Goal: Communication & Community: Connect with others

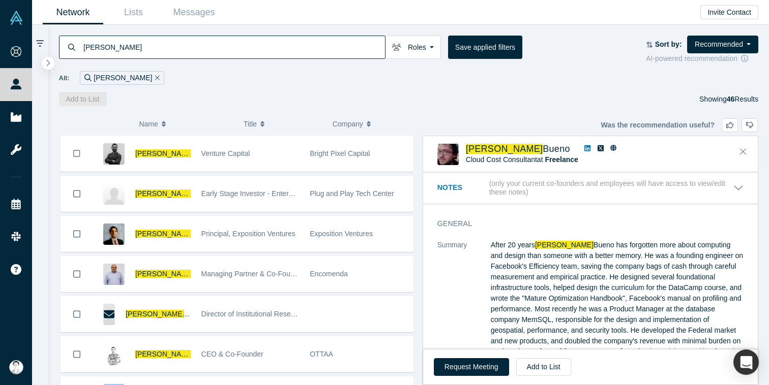
scroll to position [519, 0]
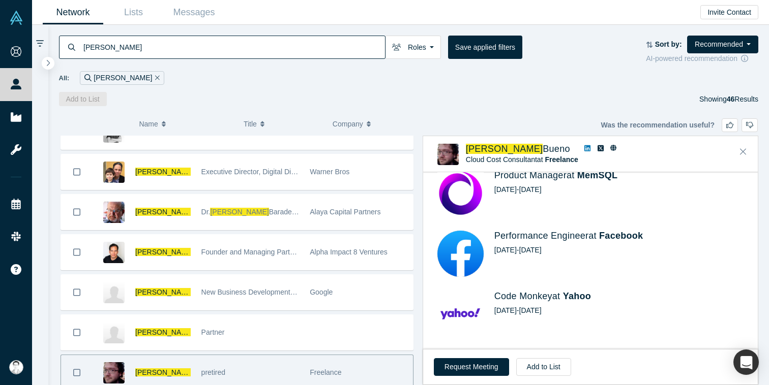
click at [357, 97] on div "Add to List Showing 46 Results" at bounding box center [409, 99] width 700 height 14
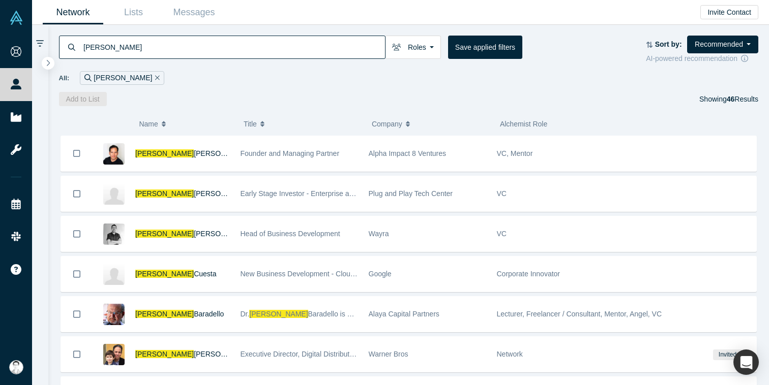
click at [109, 54] on input "[PERSON_NAME]" at bounding box center [233, 47] width 303 height 24
click at [121, 76] on div "[PERSON_NAME]" at bounding box center [122, 78] width 84 height 14
click at [155, 76] on icon "Remove Filter" at bounding box center [157, 77] width 5 height 5
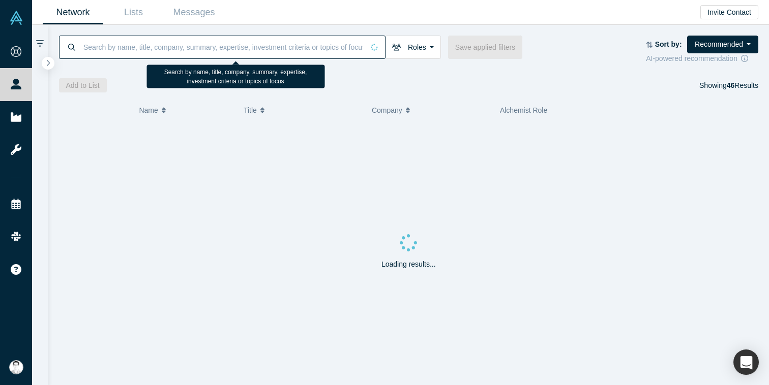
click at [102, 47] on input at bounding box center [222, 47] width 281 height 24
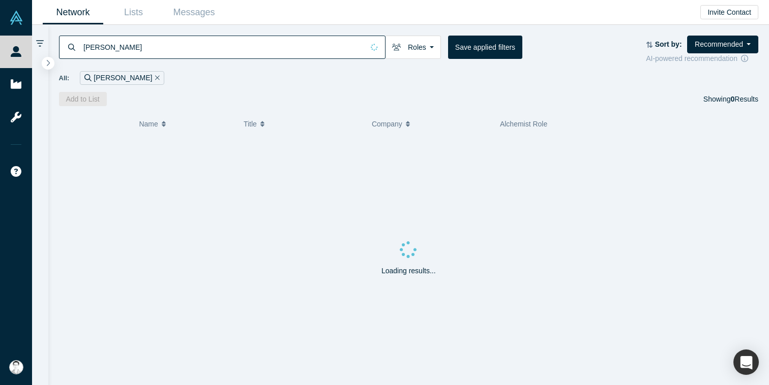
click at [144, 47] on input "carlos" at bounding box center [222, 47] width 281 height 24
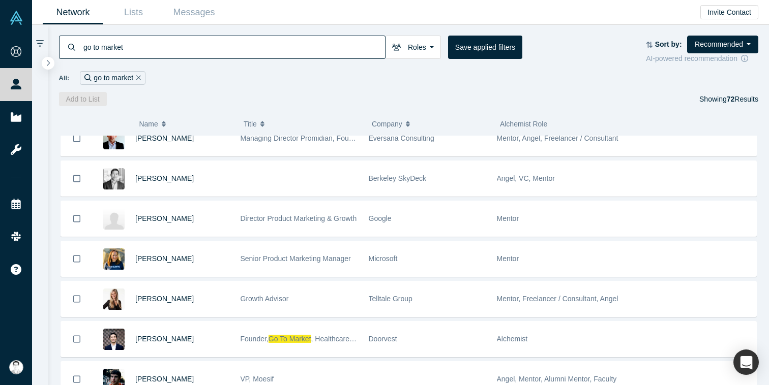
scroll to position [302, 0]
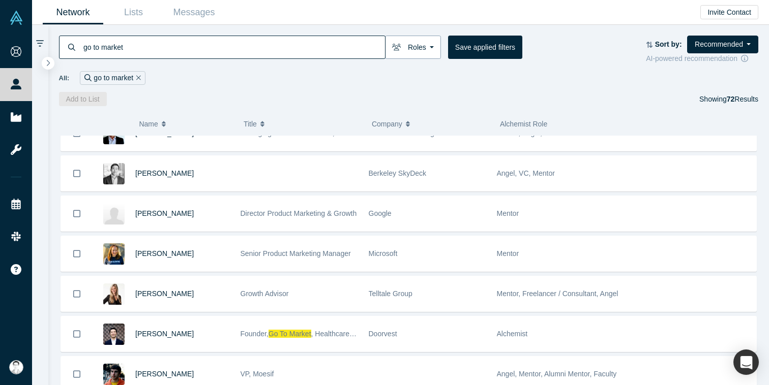
click at [425, 49] on button "Roles" at bounding box center [413, 47] width 56 height 23
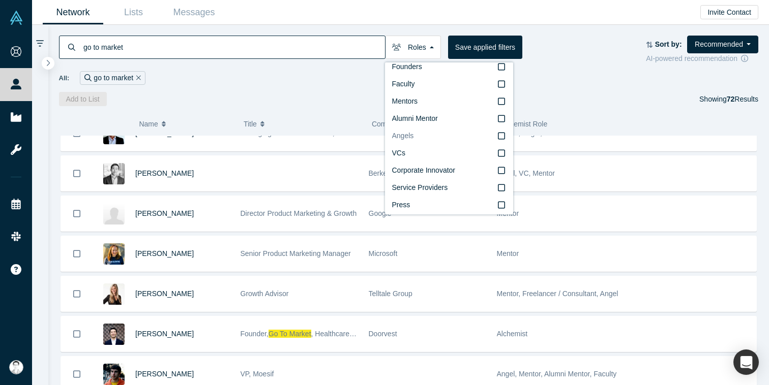
scroll to position [17, 0]
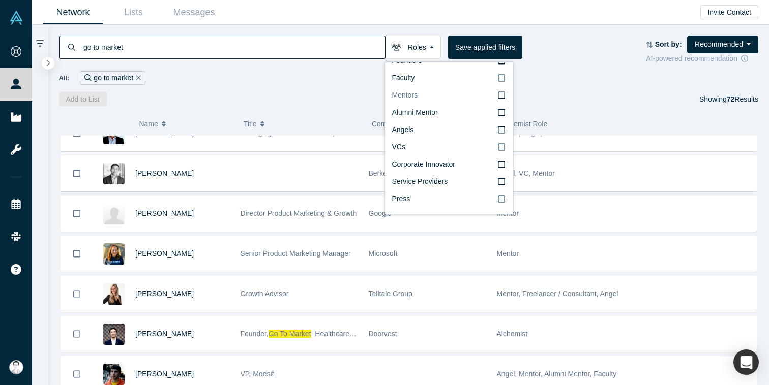
click at [502, 96] on icon at bounding box center [501, 95] width 7 height 8
click at [0, 0] on input "Mentors" at bounding box center [0, 0] width 0 height 0
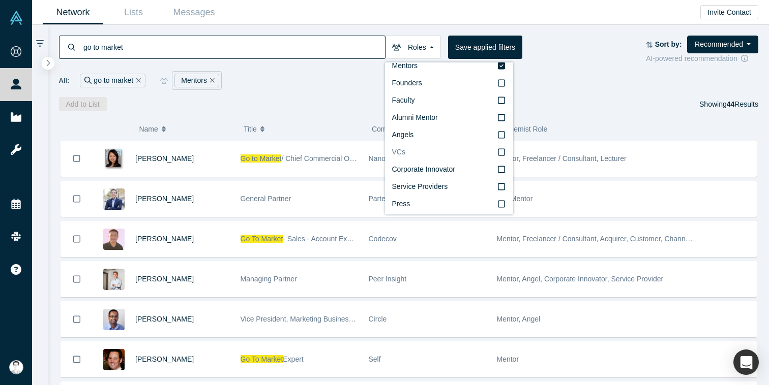
scroll to position [17, 0]
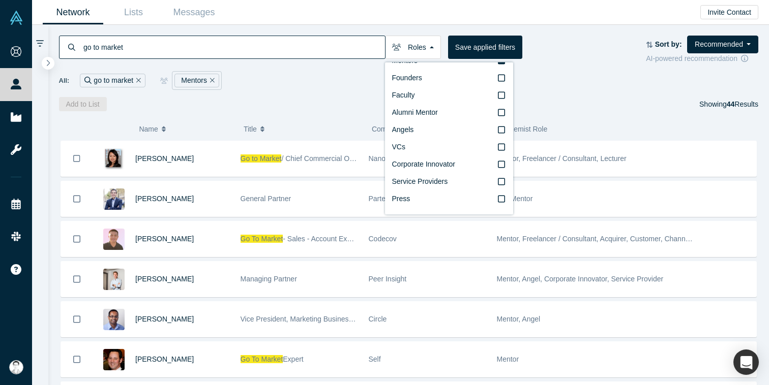
click at [590, 101] on div "Add to List Showing 44 Results" at bounding box center [409, 104] width 700 height 14
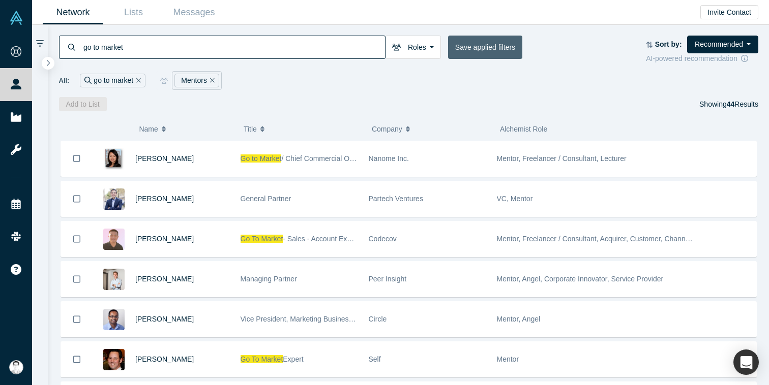
click at [470, 47] on button "Save applied filters" at bounding box center [485, 47] width 74 height 23
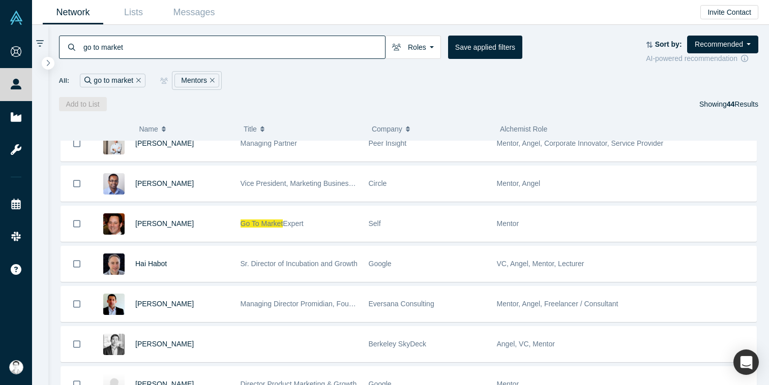
scroll to position [136, 0]
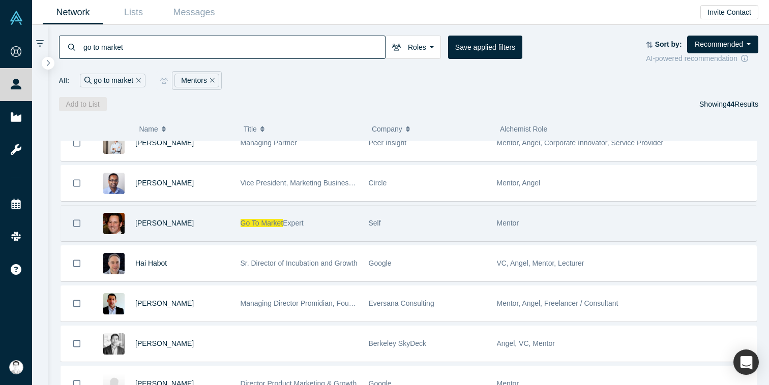
click at [296, 222] on span "Expert" at bounding box center [293, 223] width 20 height 8
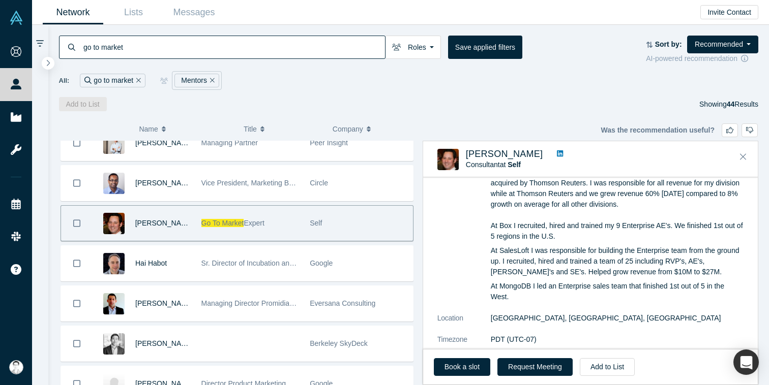
scroll to position [0, 0]
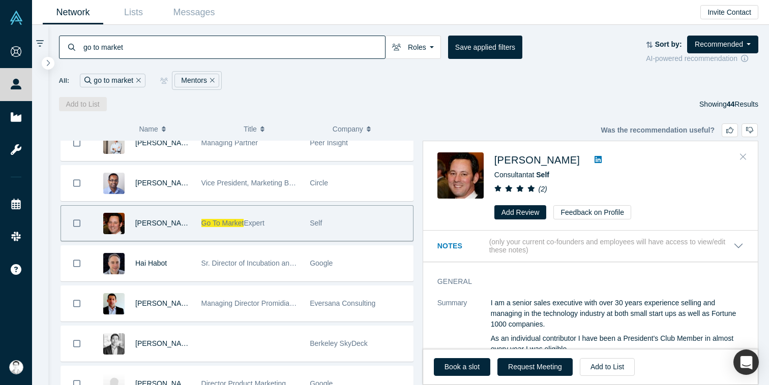
click at [744, 156] on icon "Close" at bounding box center [743, 156] width 6 height 9
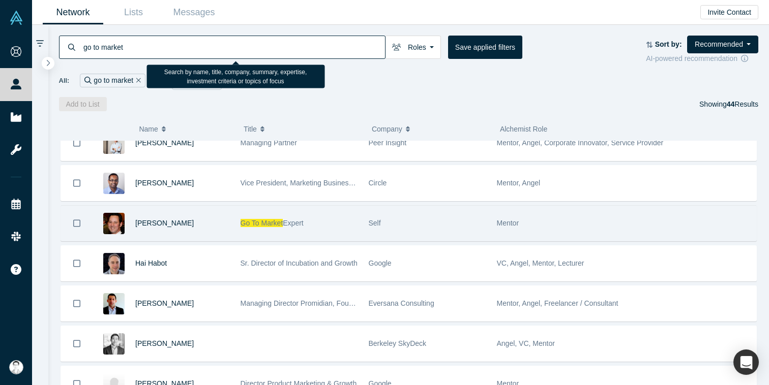
click at [146, 52] on input "go to market" at bounding box center [233, 47] width 303 height 24
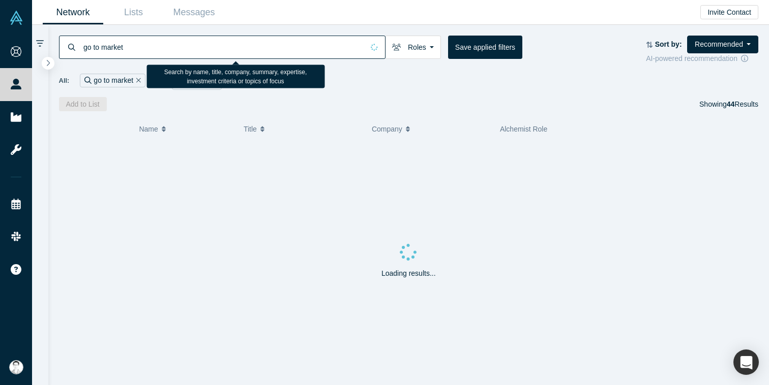
type input "go to market"
click at [140, 48] on input "go to market martech" at bounding box center [233, 47] width 303 height 24
click at [126, 46] on input "go to market;martech" at bounding box center [233, 47] width 303 height 24
click at [158, 47] on input "go to marketmartech" at bounding box center [222, 47] width 281 height 24
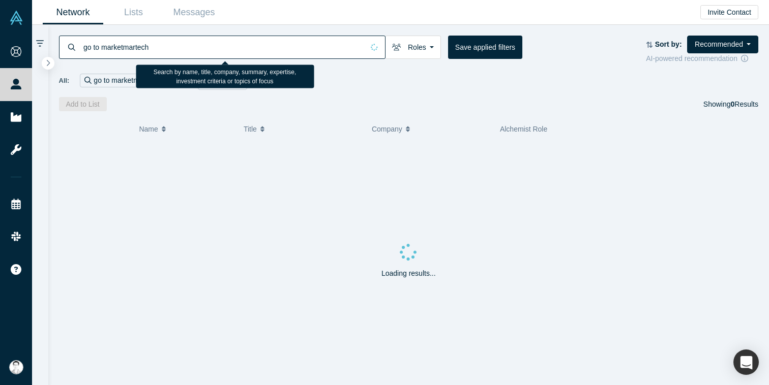
type input "go to market"
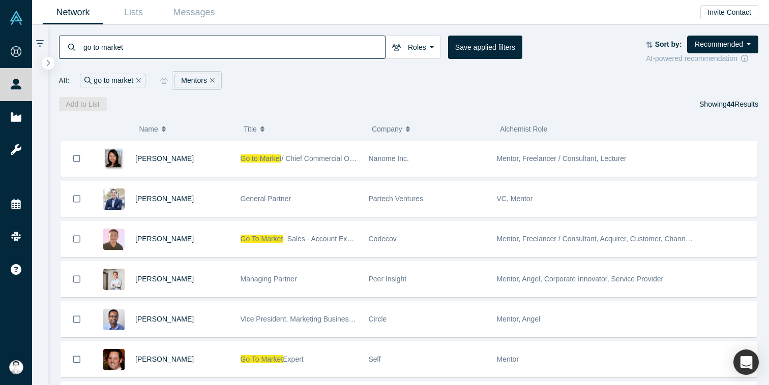
click at [291, 85] on div "All: go to market Mentors" at bounding box center [409, 80] width 700 height 19
click at [86, 80] on icon at bounding box center [87, 80] width 7 height 7
click at [87, 80] on icon at bounding box center [87, 80] width 7 height 7
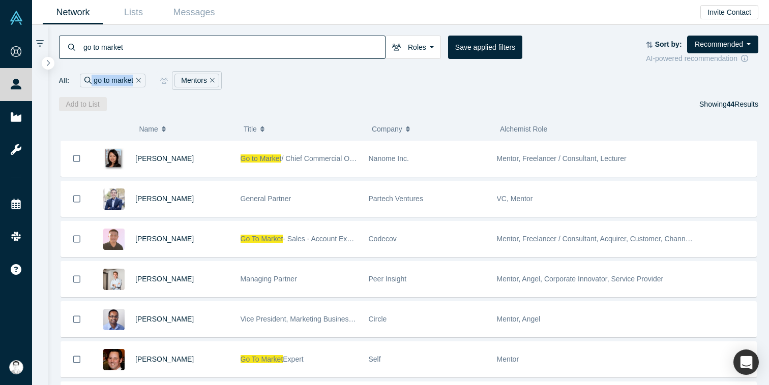
click at [87, 80] on icon at bounding box center [87, 80] width 7 height 7
click at [84, 79] on icon at bounding box center [87, 80] width 7 height 7
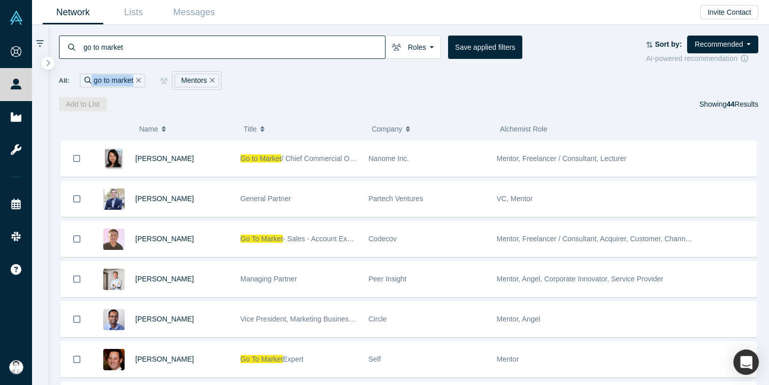
click at [84, 79] on icon at bounding box center [87, 80] width 7 height 7
click at [70, 46] on icon at bounding box center [71, 47] width 7 height 7
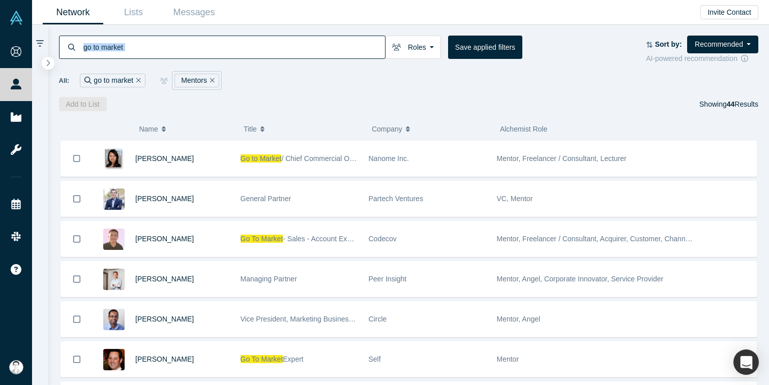
click at [70, 46] on icon at bounding box center [71, 47] width 7 height 7
click at [429, 49] on button "Roles" at bounding box center [413, 47] width 56 height 23
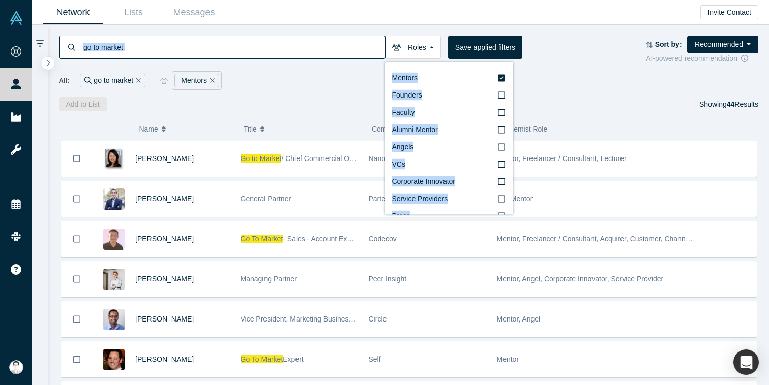
click at [579, 59] on div "go to market Roles Mentors Founders Faculty Alumni Mentor Angels VCs Corporate …" at bounding box center [409, 50] width 700 height 28
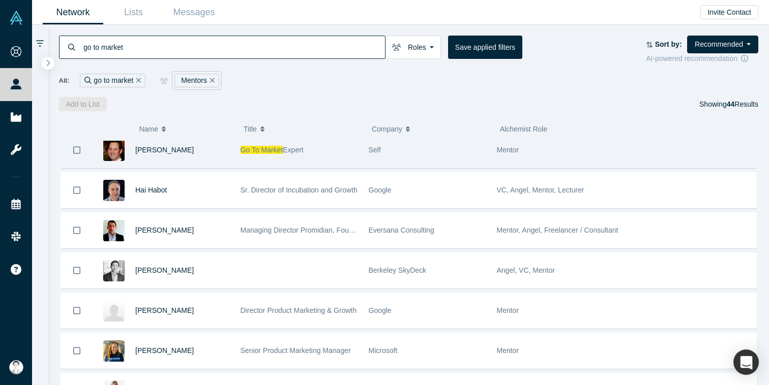
scroll to position [210, 0]
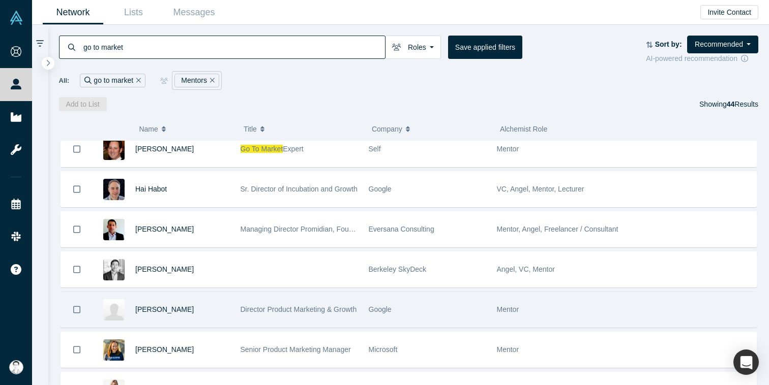
click at [312, 309] on span "Director Product Marketing & Growth" at bounding box center [298, 310] width 116 height 8
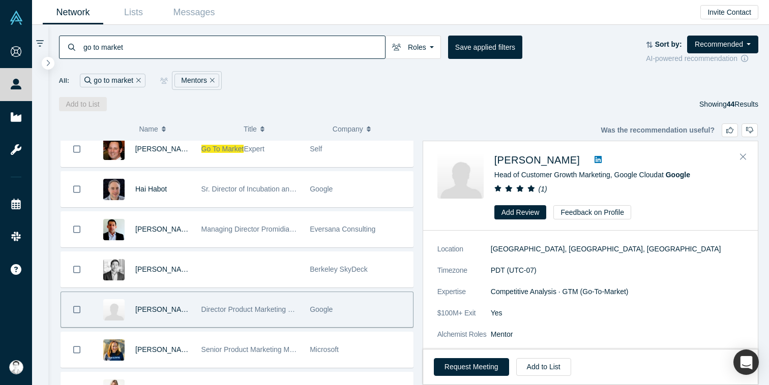
scroll to position [0, 0]
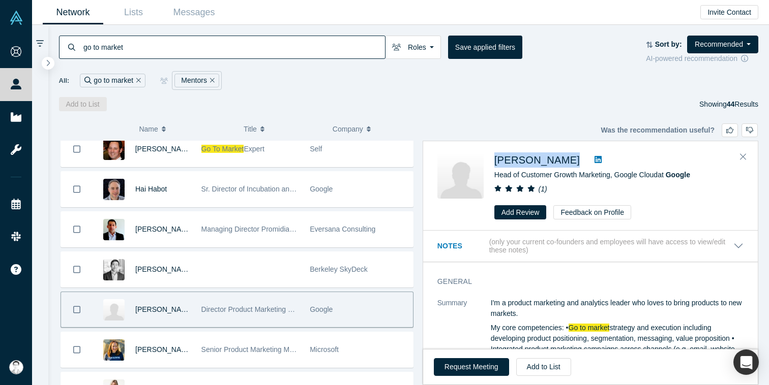
drag, startPoint x: 544, startPoint y: 161, endPoint x: 493, endPoint y: 161, distance: 50.8
click at [493, 161] on div "Ling Han Head of Customer Growth Marketing, Google Cloud at Google ( 1 ) Add Re…" at bounding box center [592, 186] width 310 height 67
copy div "Ling Han"
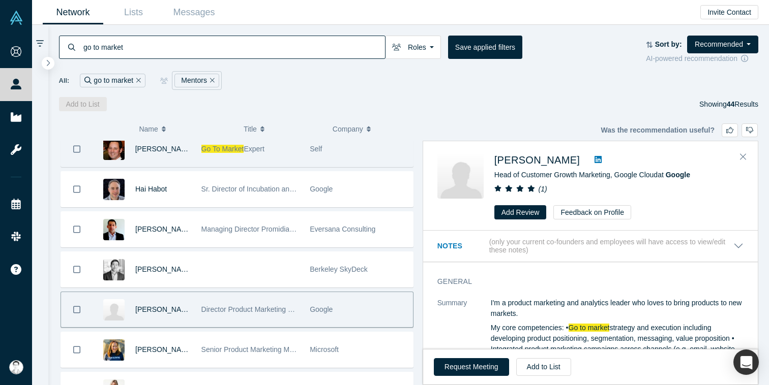
click at [180, 153] on div "Fred Fried" at bounding box center [162, 149] width 55 height 35
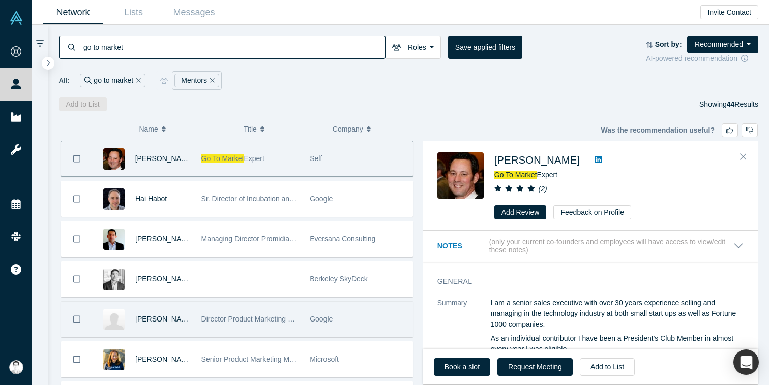
scroll to position [201, 0]
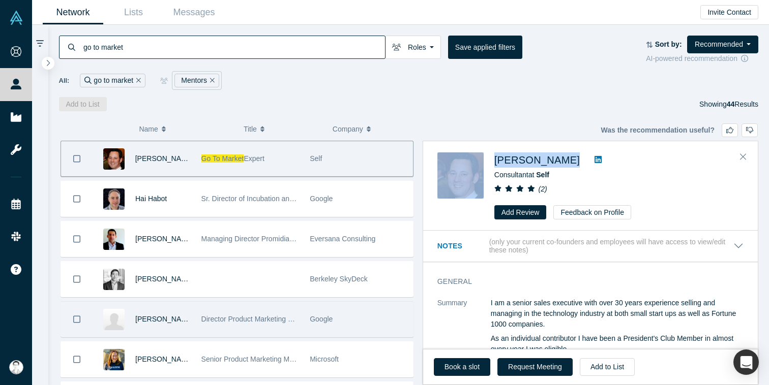
drag, startPoint x: 549, startPoint y: 158, endPoint x: 488, endPoint y: 157, distance: 61.0
click at [488, 157] on div "Fred Fried Consultant at Self ( 2 ) Add Review Feedback on Profile" at bounding box center [592, 186] width 310 height 67
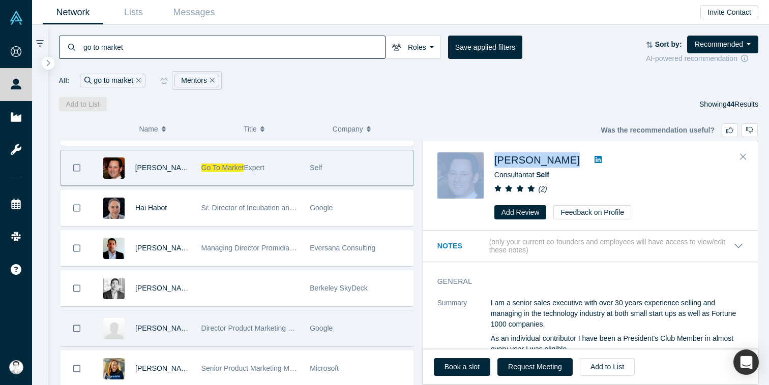
scroll to position [194, 0]
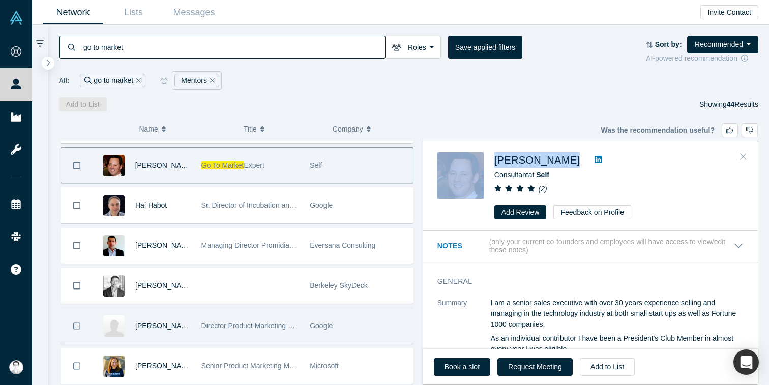
click at [746, 157] on button "Close" at bounding box center [742, 157] width 15 height 16
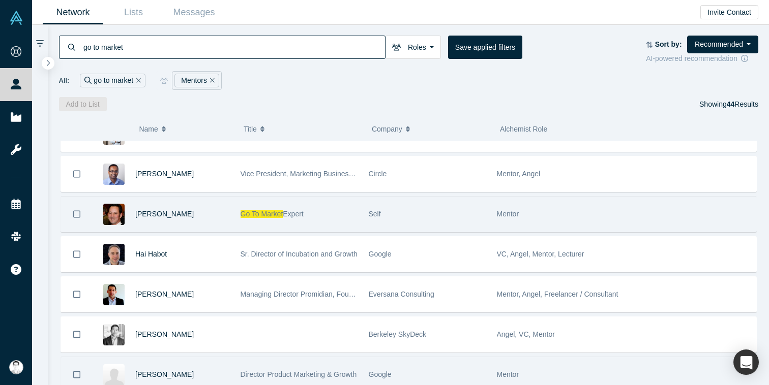
scroll to position [145, 0]
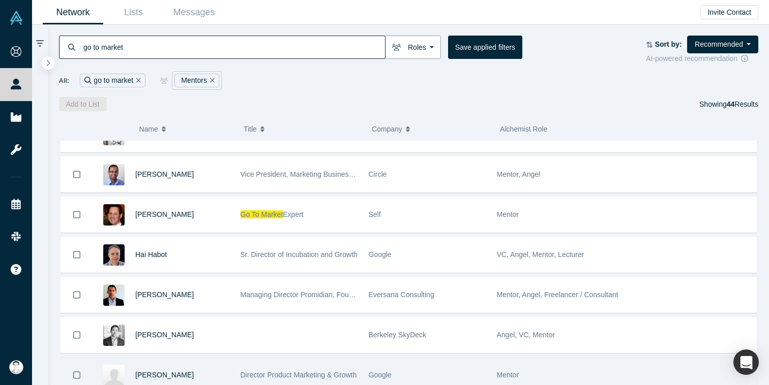
click at [415, 46] on button "Roles" at bounding box center [413, 47] width 56 height 23
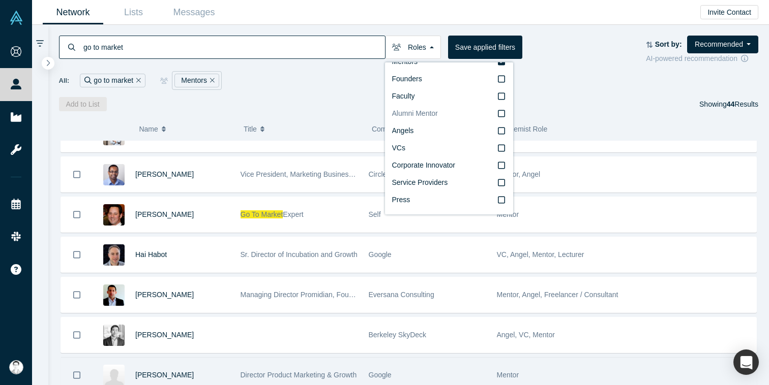
scroll to position [0, 0]
click at [583, 88] on div "All: go to market Mentors" at bounding box center [409, 80] width 700 height 19
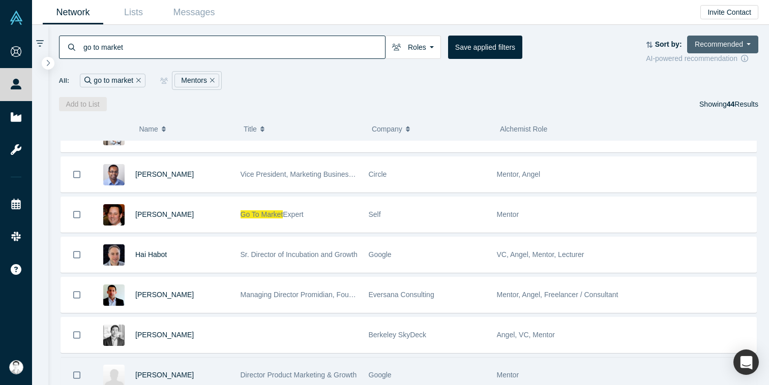
click at [738, 45] on button "Recommended" at bounding box center [722, 45] width 71 height 18
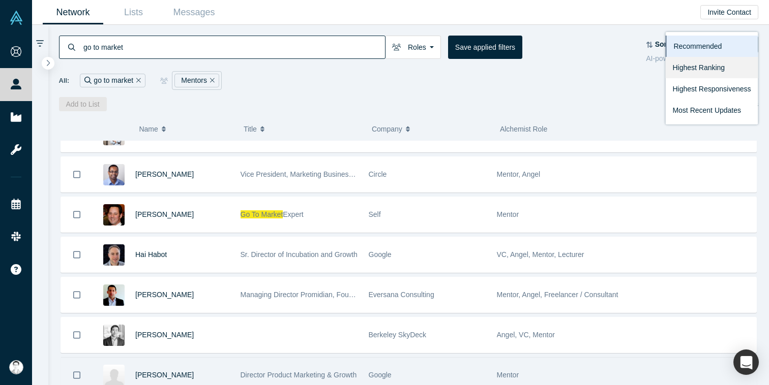
click at [704, 69] on link "Highest Ranking" at bounding box center [711, 67] width 93 height 21
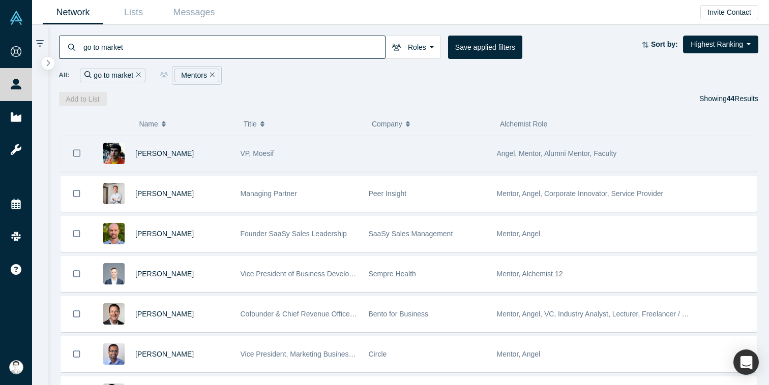
click at [176, 157] on div "Derric Gilling" at bounding box center [182, 153] width 95 height 35
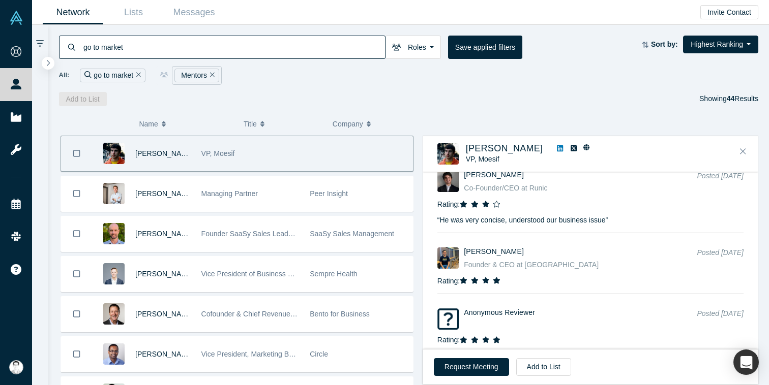
scroll to position [1349, 0]
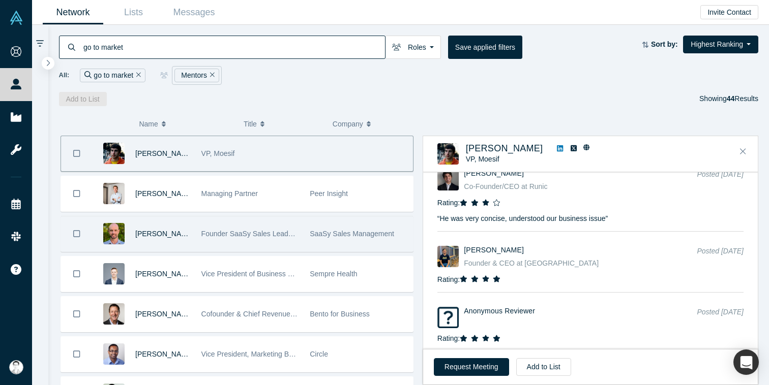
click at [190, 229] on div "Matt Cameron" at bounding box center [144, 234] width 103 height 35
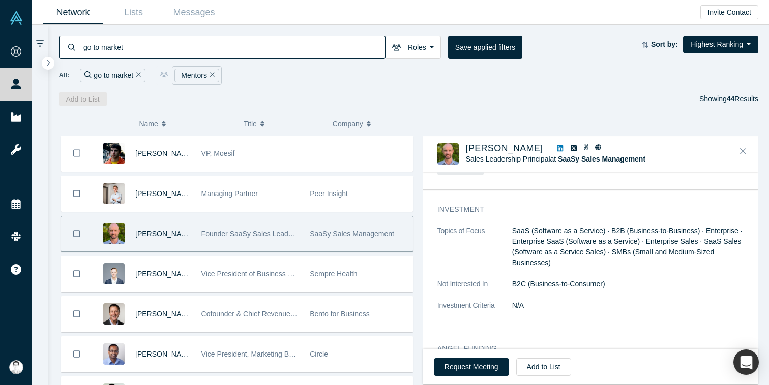
scroll to position [469, 0]
drag, startPoint x: 512, startPoint y: 239, endPoint x: 570, endPoint y: 244, distance: 58.1
click at [571, 244] on dd "SaaS (Software as a Service) · B2B (Business-to-Business) · Enterprise · Enterp…" at bounding box center [627, 245] width 231 height 43
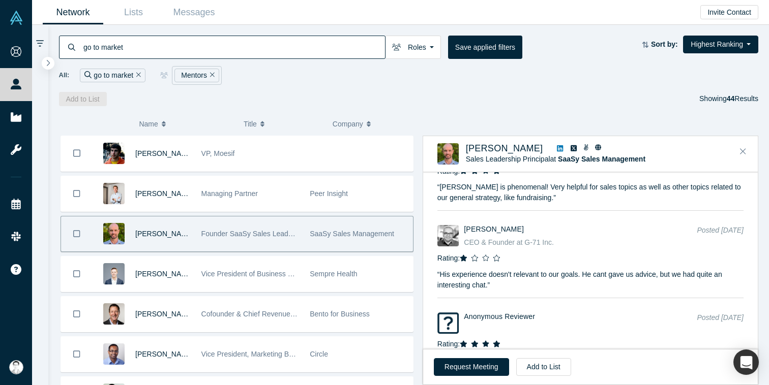
scroll to position [928, 0]
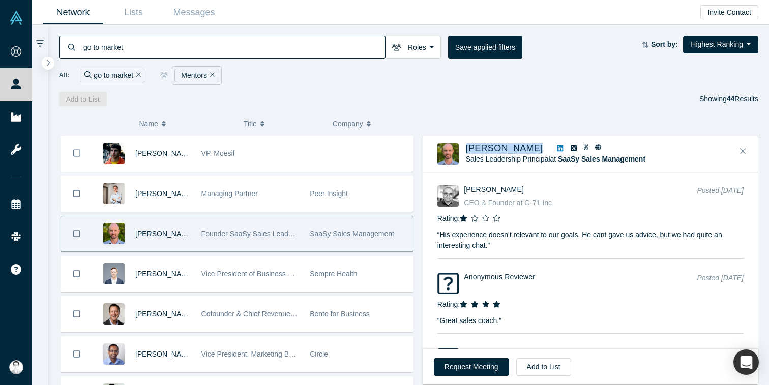
drag, startPoint x: 534, startPoint y: 146, endPoint x: 466, endPoint y: 149, distance: 68.7
click at [466, 149] on div "Matt Cameron" at bounding box center [590, 148] width 249 height 11
copy div "Matt Cameron"
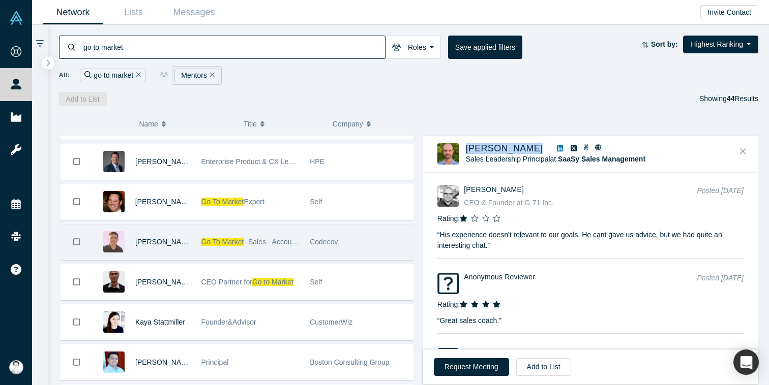
scroll to position [358, 0]
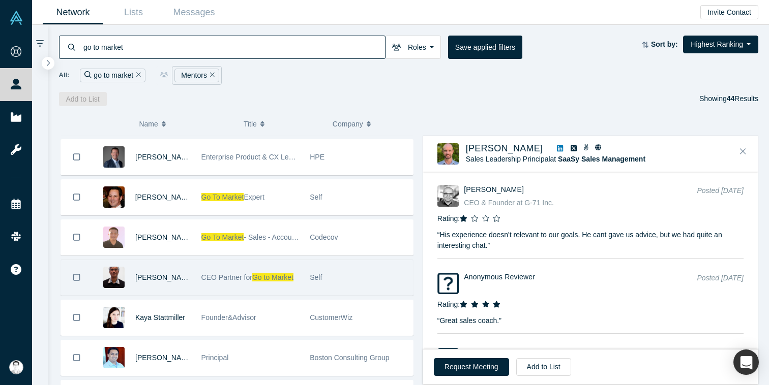
click at [188, 266] on div "Ram Srinivasan" at bounding box center [162, 277] width 55 height 35
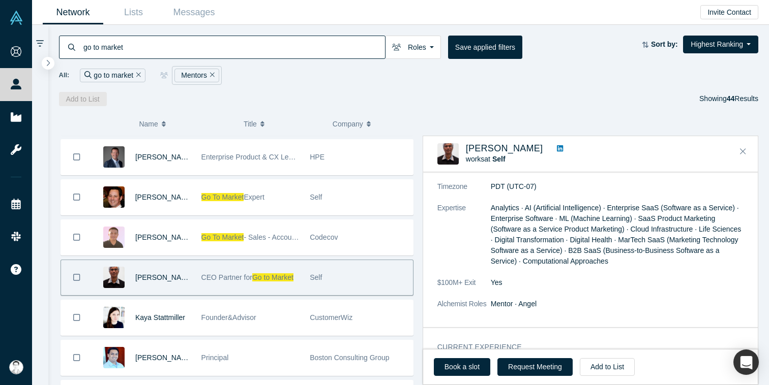
scroll to position [171, 0]
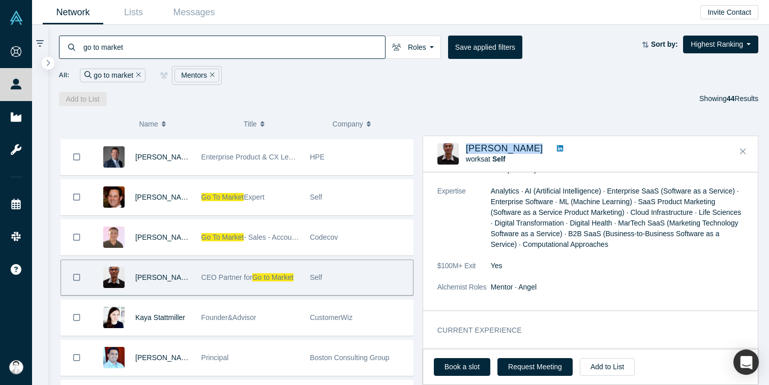
drag, startPoint x: 539, startPoint y: 148, endPoint x: 463, endPoint y: 149, distance: 75.8
click at [463, 149] on div "Ram Srinivasan works at Self ( 1 )" at bounding box center [592, 153] width 310 height 21
copy div "Ram Srinivasan"
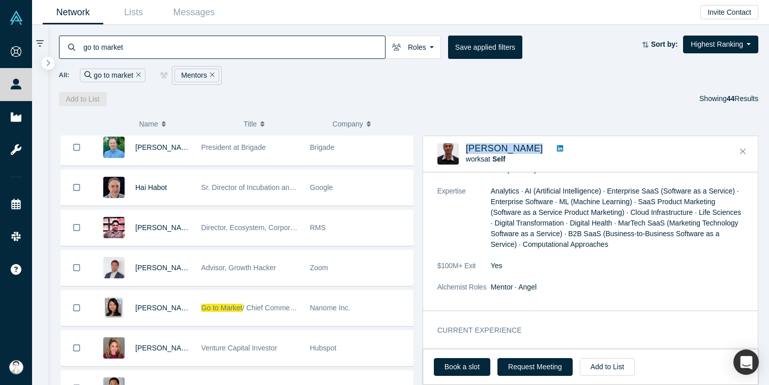
scroll to position [849, 0]
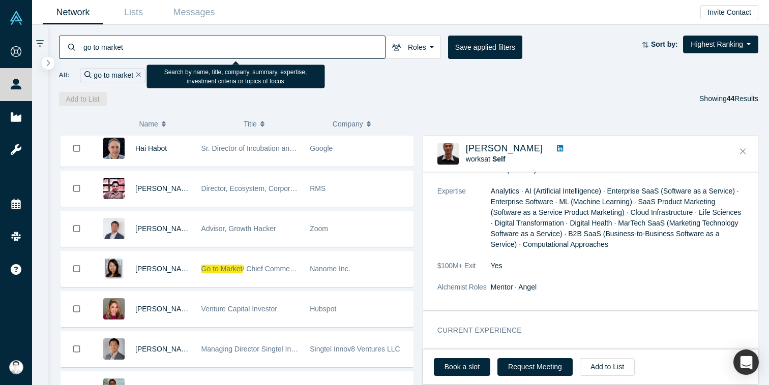
click at [151, 49] on input "go to market" at bounding box center [233, 47] width 303 height 24
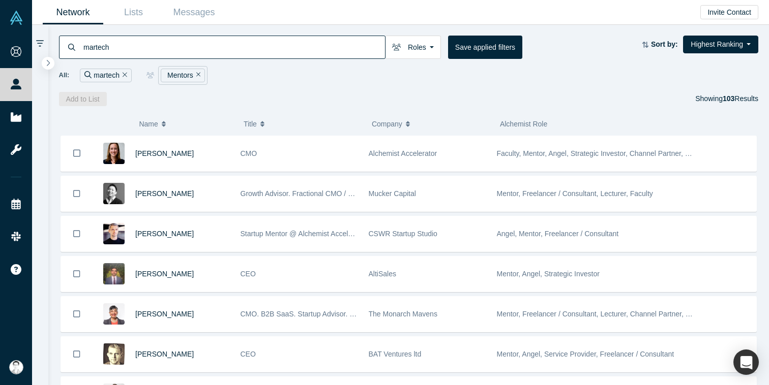
click at [461, 367] on div "BAT Ventures ltd" at bounding box center [427, 354] width 117 height 35
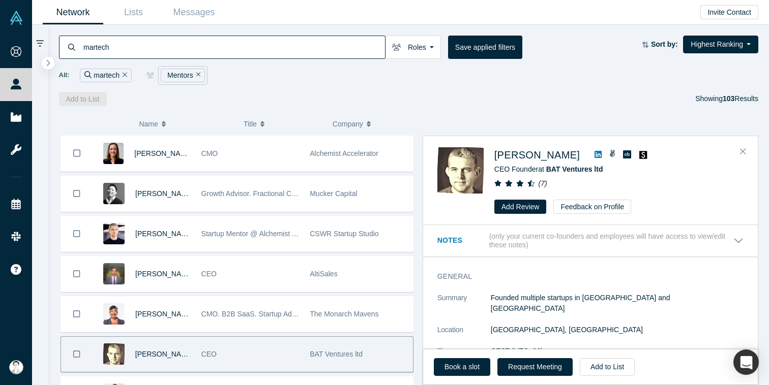
click at [252, 96] on div "Add to List Showing 103 Results" at bounding box center [409, 99] width 700 height 14
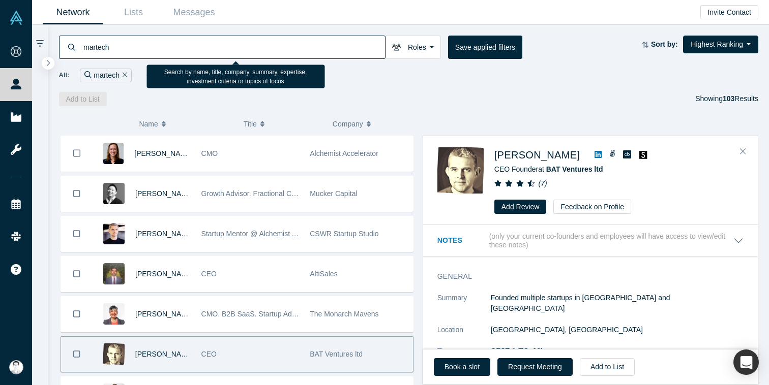
click at [175, 46] on input "martech" at bounding box center [233, 47] width 303 height 24
paste input "Ram Srinivasan"
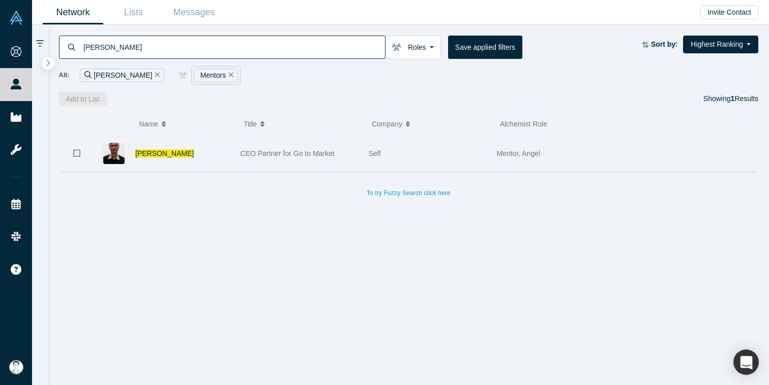
type input "Ram Srinivasan"
click at [217, 152] on div "Ram Srinivasan" at bounding box center [182, 153] width 95 height 35
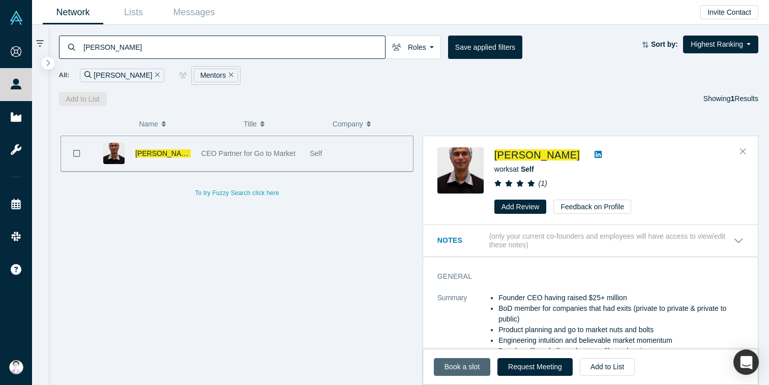
click at [460, 365] on link "Book a slot" at bounding box center [462, 367] width 56 height 18
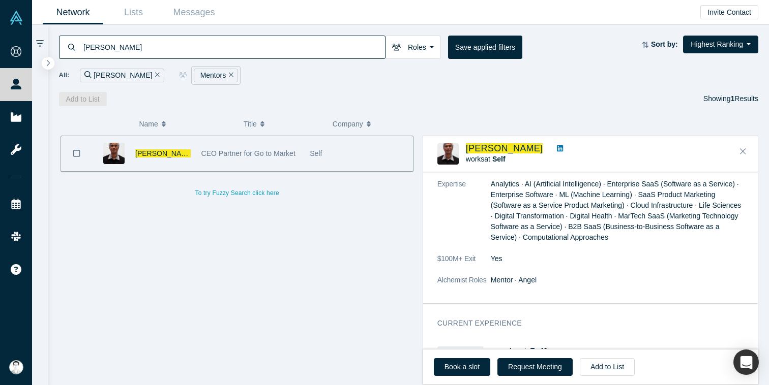
scroll to position [184, 0]
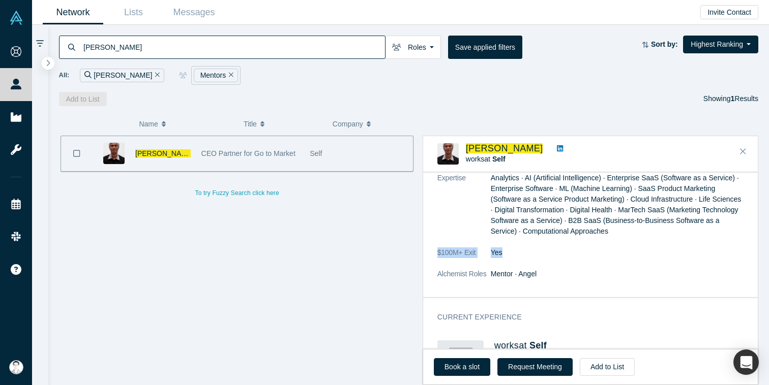
drag, startPoint x: 433, startPoint y: 253, endPoint x: 501, endPoint y: 254, distance: 67.6
click at [501, 254] on div "General Summary Founder CEO having raised $25+ million BoD member for companies…" at bounding box center [590, 162] width 335 height 270
click at [543, 370] on button "Request Meeting" at bounding box center [534, 367] width 75 height 18
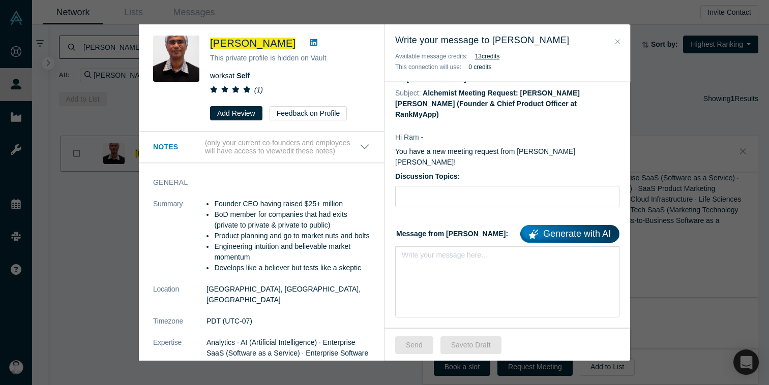
scroll to position [29, 0]
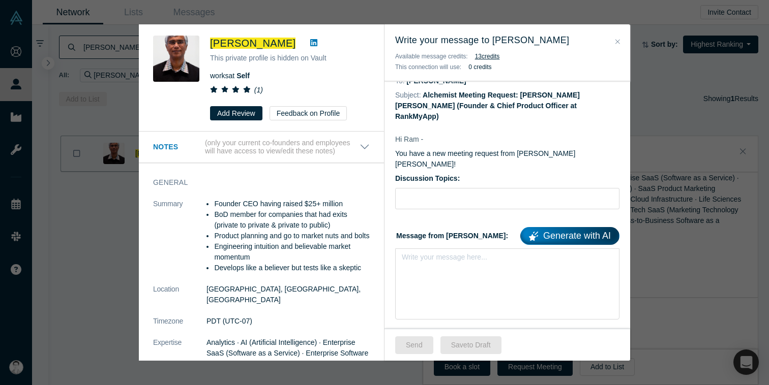
click at [575, 227] on link "Generate with AI" at bounding box center [569, 236] width 99 height 18
click at [435, 255] on div "rdw-editor" at bounding box center [507, 260] width 198 height 11
click at [423, 255] on div "rdw-editor" at bounding box center [507, 260] width 198 height 11
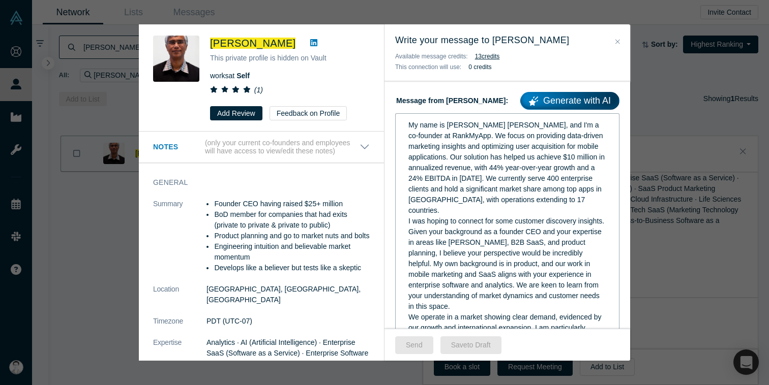
scroll to position [165, 0]
click at [474, 156] on span "My name is [PERSON_NAME] [PERSON_NAME], and I'm a co-founder at RankMyApp. We f…" at bounding box center [507, 167] width 198 height 94
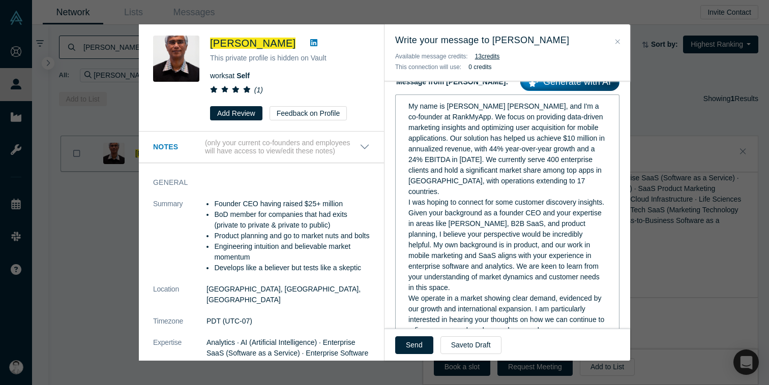
scroll to position [183, 0]
drag, startPoint x: 469, startPoint y: 129, endPoint x: 578, endPoint y: 130, distance: 108.3
click at [578, 130] on span "My name is Rodrigo Castro de Souza, and I'm a co-founder at RankMyApp. We focus…" at bounding box center [507, 150] width 198 height 94
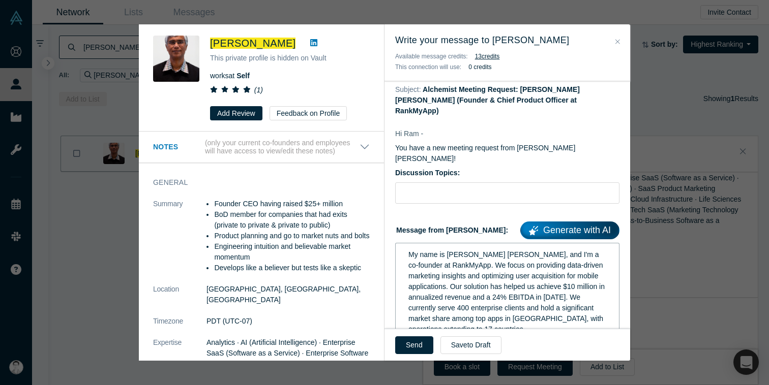
scroll to position [0, 0]
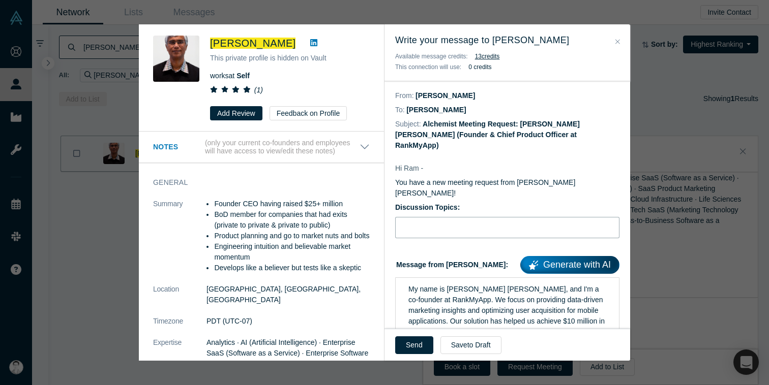
click at [428, 217] on input "Discussion Topics:" at bounding box center [507, 227] width 224 height 21
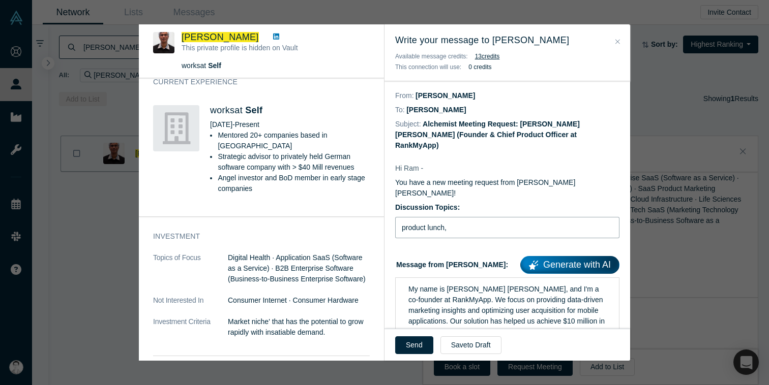
scroll to position [383, 0]
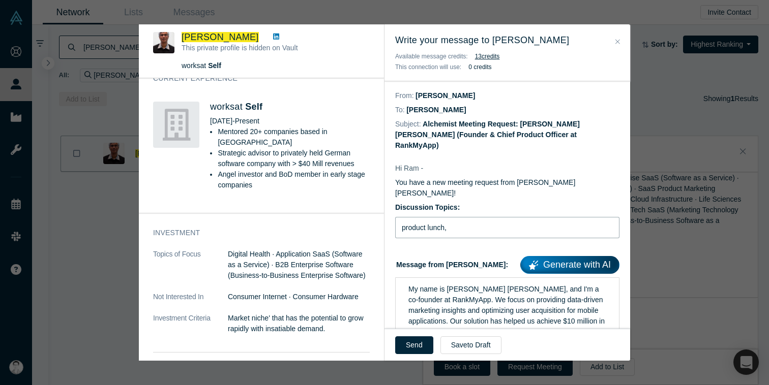
paste input "Customer Discovery"
click at [450, 217] on input "product lunch, Customer Discovery" at bounding box center [507, 227] width 224 height 21
click at [402, 217] on input "product lunch, Customer Discovery" at bounding box center [507, 227] width 224 height 21
click at [460, 217] on input "new product lunch, Customer Discovery" at bounding box center [507, 227] width 224 height 21
click at [453, 217] on input "new product launch, Customer Discovery" at bounding box center [507, 227] width 224 height 21
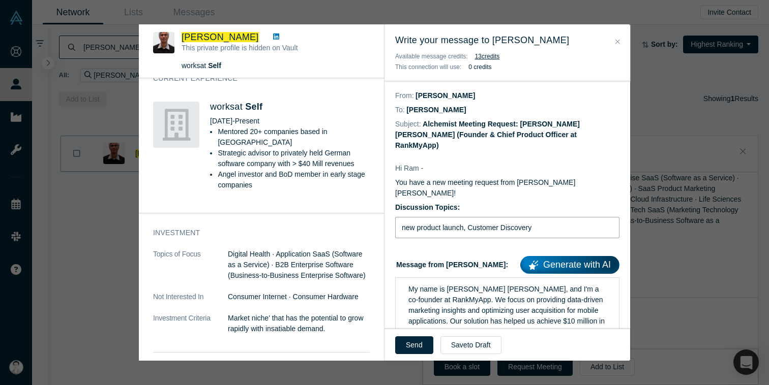
click at [453, 217] on input "new product launch, Customer Discovery" at bounding box center [507, 227] width 224 height 21
click at [534, 217] on input "new product launch, Customer Discovery" at bounding box center [507, 227] width 224 height 21
click at [469, 217] on input "new product launch, Customer Discovery" at bounding box center [507, 227] width 224 height 21
click at [537, 217] on input "new product launch, Customer Discovery" at bounding box center [507, 227] width 224 height 21
click at [471, 217] on input "new product launch, Customer Discovery" at bounding box center [507, 227] width 224 height 21
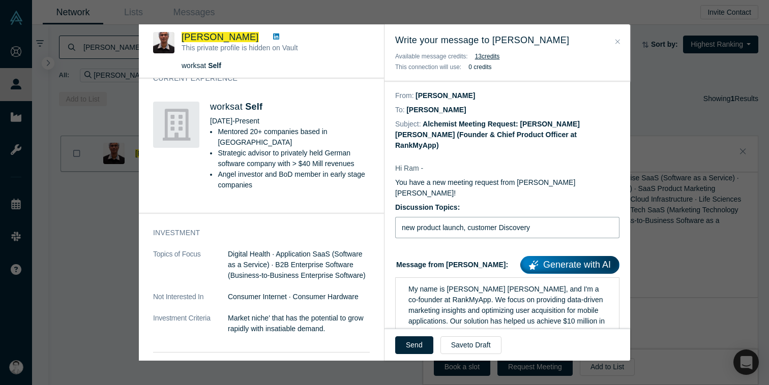
click at [503, 217] on input "new product launch, customer Discovery" at bounding box center [507, 227] width 224 height 21
click at [540, 217] on input "new product launch, customer discovery" at bounding box center [507, 227] width 224 height 21
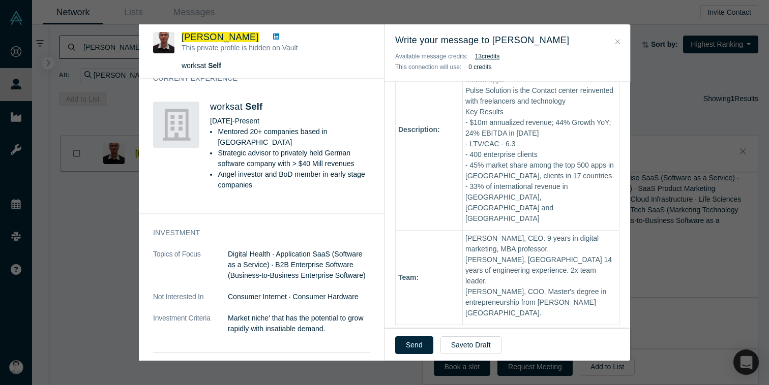
scroll to position [603, 0]
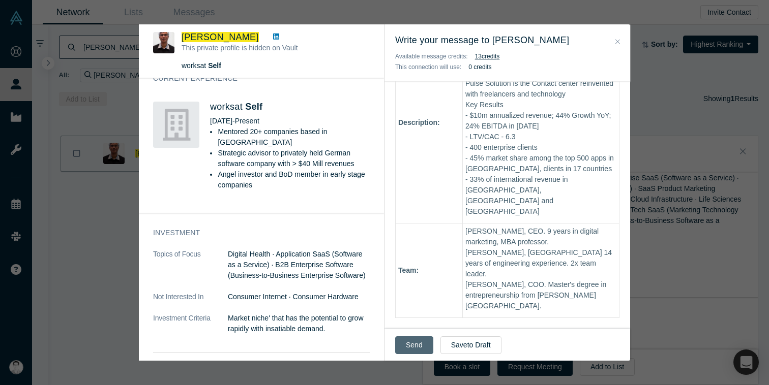
type input "new product launch, customer discovery and go to market strategy"
click at [418, 347] on button "Send" at bounding box center [414, 346] width 38 height 18
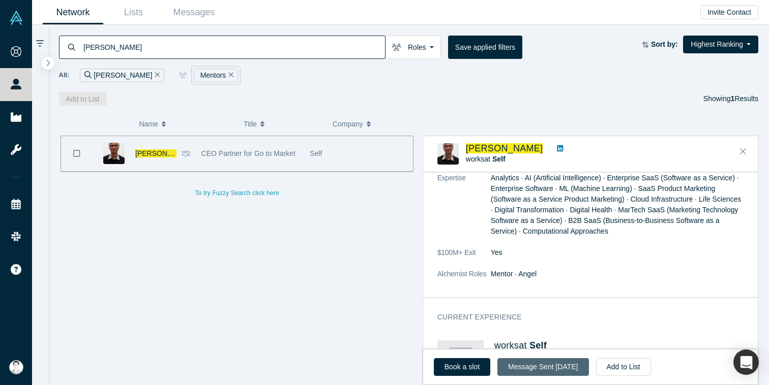
click at [546, 369] on button "Message Sent Sep 1, 2025" at bounding box center [542, 367] width 91 height 18
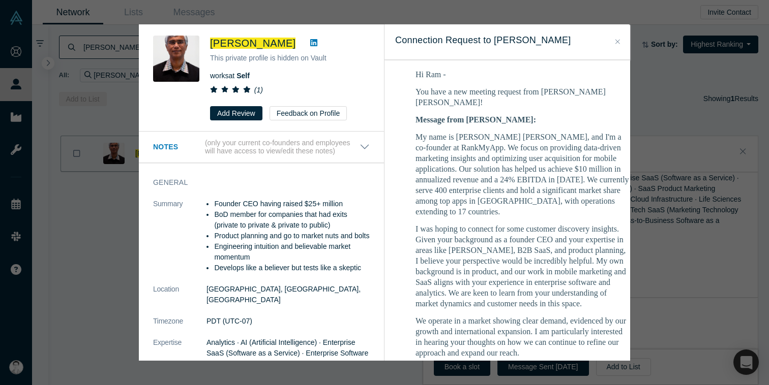
scroll to position [173, 0]
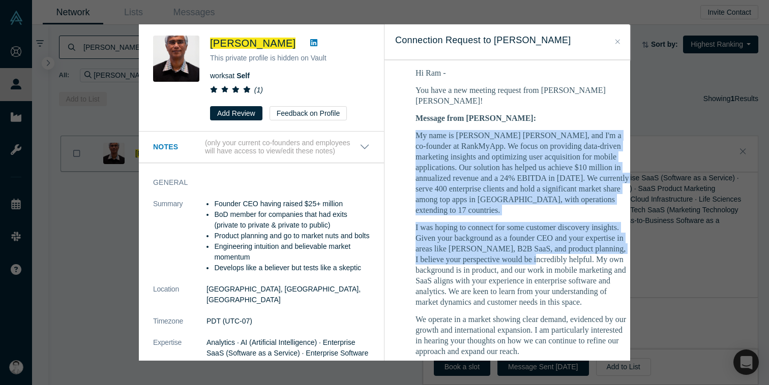
drag, startPoint x: 414, startPoint y: 112, endPoint x: 534, endPoint y: 230, distance: 168.3
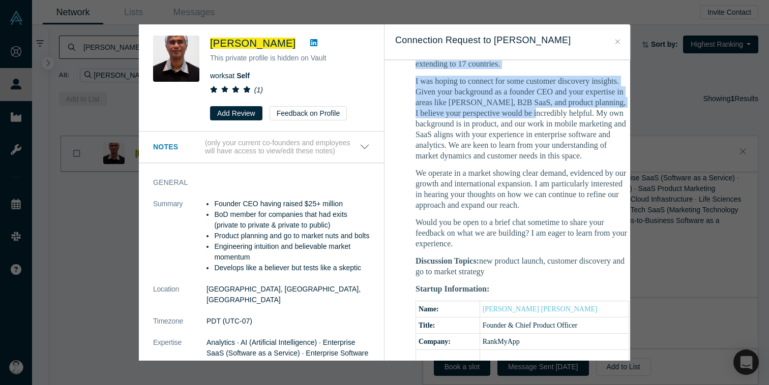
scroll to position [320, 0]
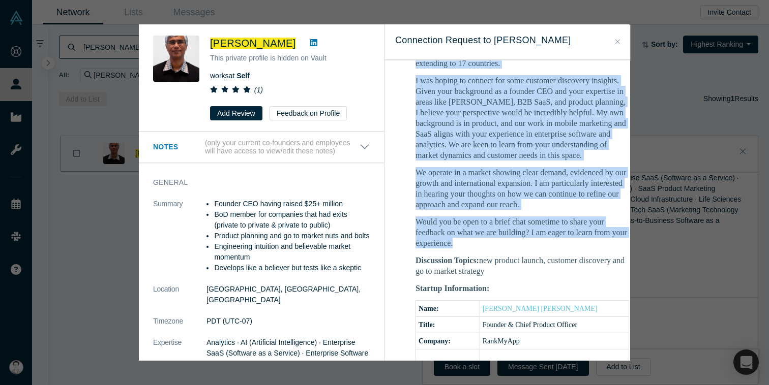
click at [464, 217] on p "Would you be open to a brief chat sometime to share your feedback on what we ar…" at bounding box center [522, 233] width 214 height 32
copy div "My name is Rodrigo Castro de Souza, and I'm a co-founder at RankMyApp. We focus…"
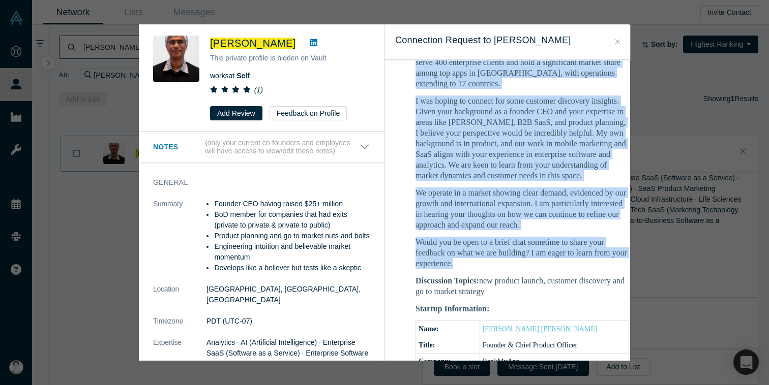
scroll to position [294, 0]
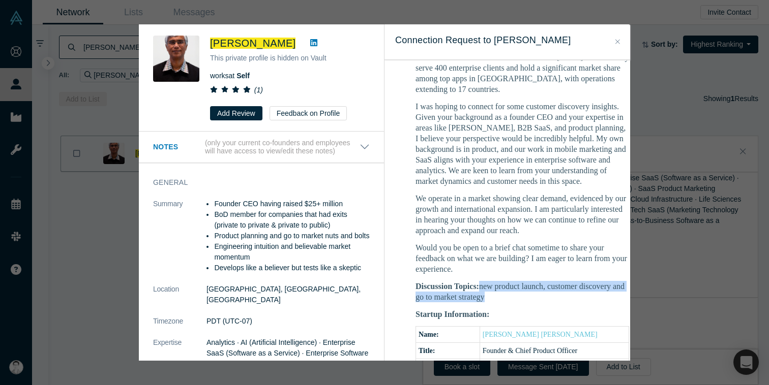
drag, startPoint x: 479, startPoint y: 251, endPoint x: 489, endPoint y: 271, distance: 22.1
click at [489, 271] on div "Hi Ram - You have a new meeting request from Rodrigo Castro de Souza! Message f…" at bounding box center [522, 360] width 214 height 826
copy div "new product launch, customer discovery and go to market strategy"
click at [617, 40] on icon "Close" at bounding box center [617, 41] width 5 height 7
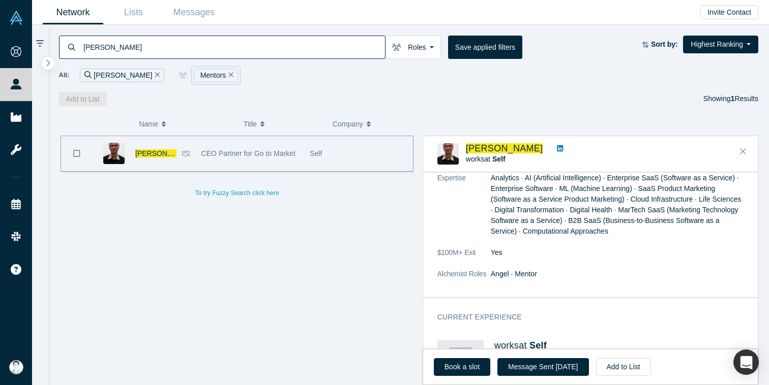
click at [166, 47] on input "Ram Srinivasan" at bounding box center [233, 47] width 303 height 24
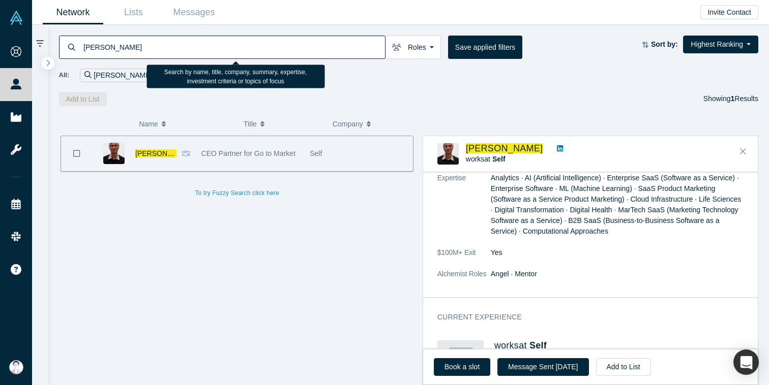
paste input "Ling H"
type input "Ling Han"
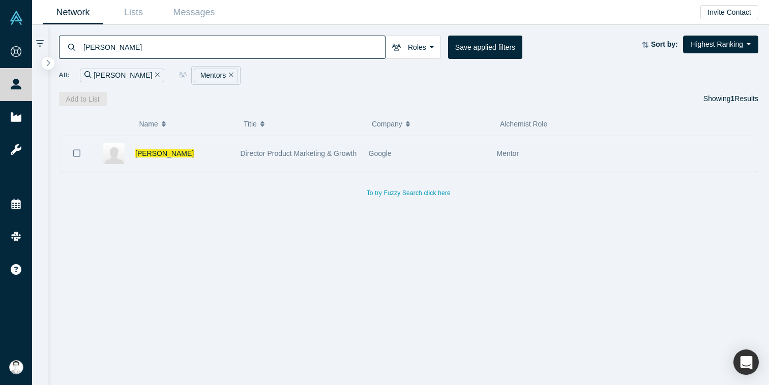
click at [258, 154] on span "Director Product Marketing & Growth" at bounding box center [298, 153] width 116 height 8
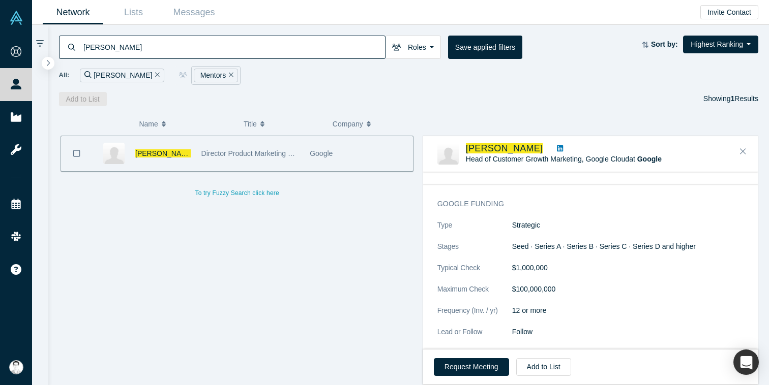
scroll to position [508, 0]
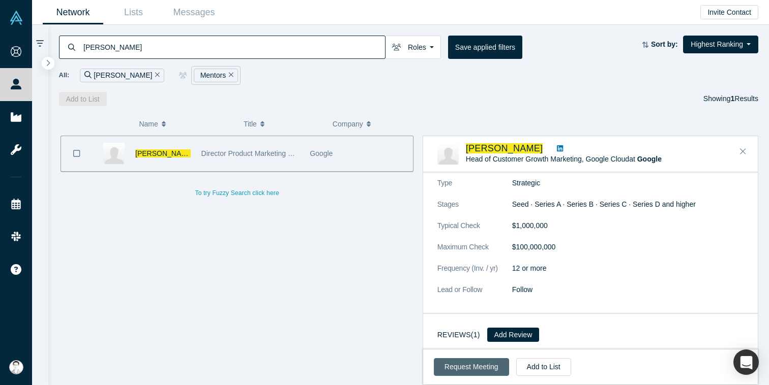
click at [474, 368] on button "Request Meeting" at bounding box center [471, 367] width 75 height 18
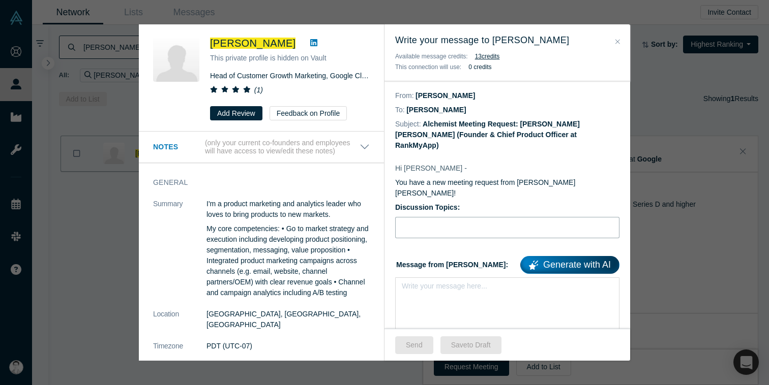
click at [418, 217] on input "Discussion Topics:" at bounding box center [507, 227] width 224 height 21
paste input "Ling Han"
type input "Ling Han"
paste input "new product launch, customer discovery and go to market strategy"
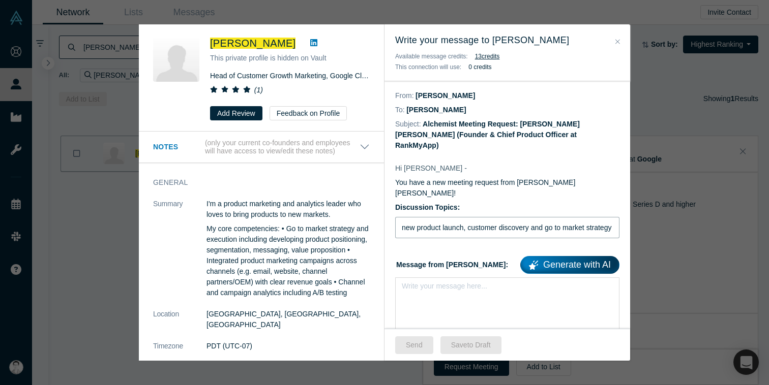
type input "new product launch, customer discovery and go to market strategy"
click at [427, 284] on div "rdw-editor" at bounding box center [507, 289] width 198 height 11
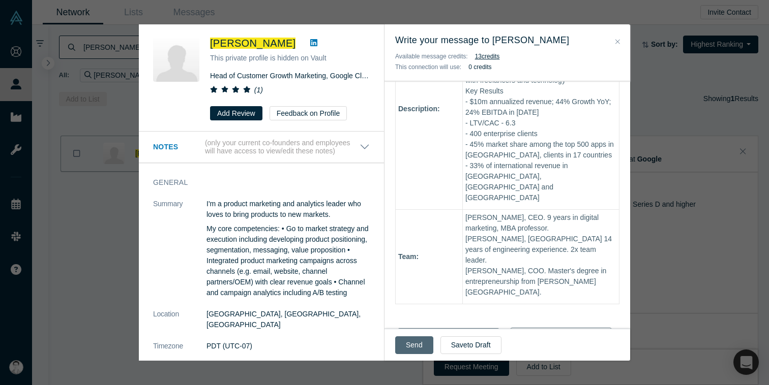
scroll to position [603, 0]
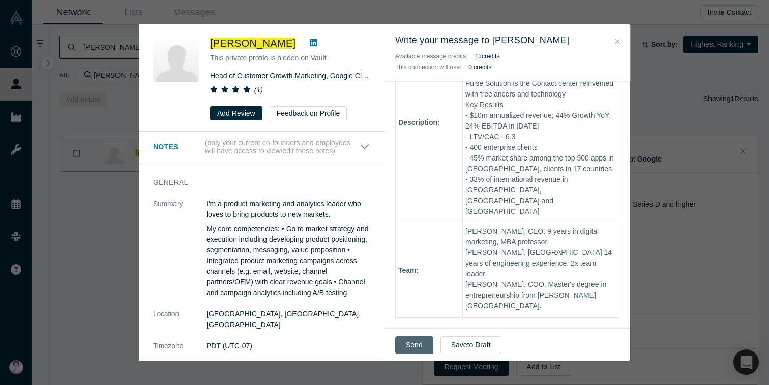
click at [415, 347] on button "Send" at bounding box center [414, 346] width 38 height 18
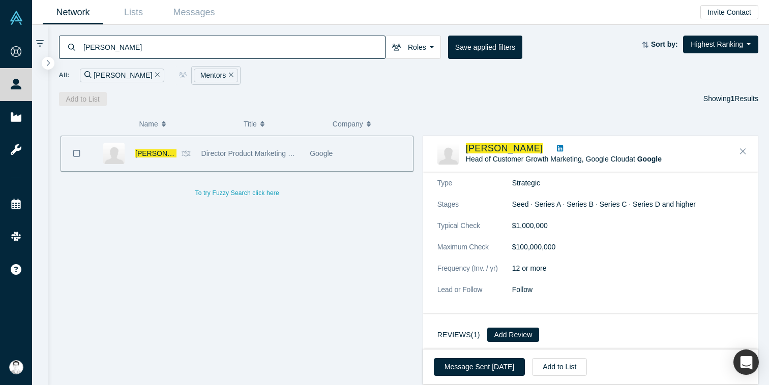
click at [220, 47] on input "Ling Han" at bounding box center [233, 47] width 303 height 24
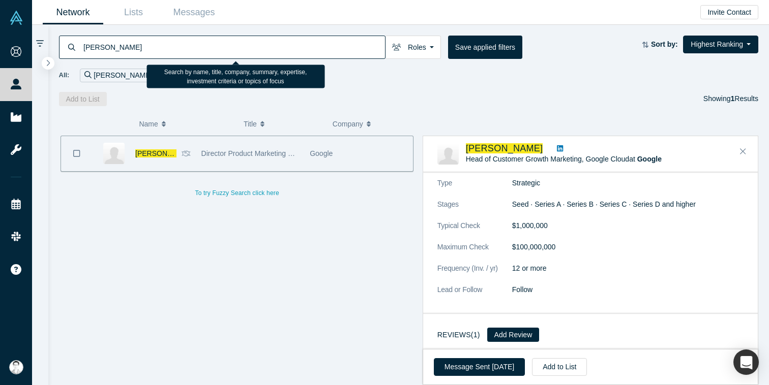
paste input "Fred Fried"
type input "Fred Fried"
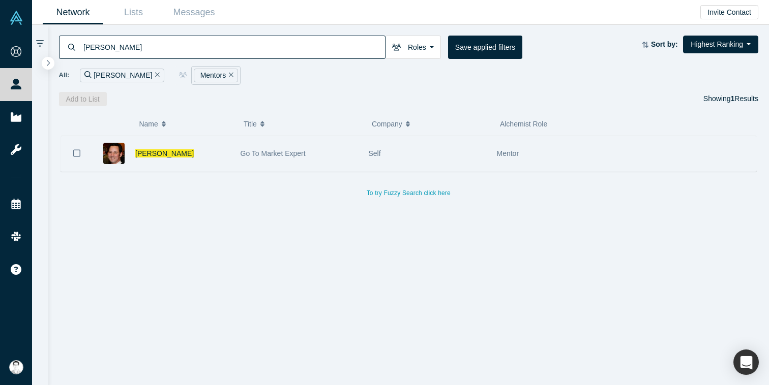
click at [209, 152] on div "Fred Fried" at bounding box center [182, 153] width 95 height 35
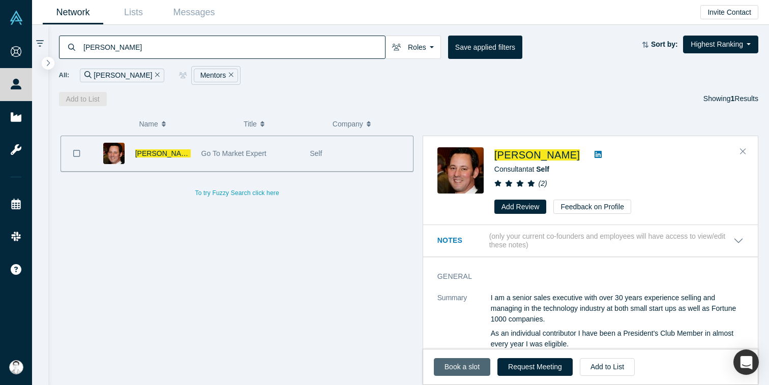
click at [465, 368] on link "Book a slot" at bounding box center [462, 367] width 56 height 18
click at [535, 366] on button "Request Meeting" at bounding box center [534, 367] width 75 height 18
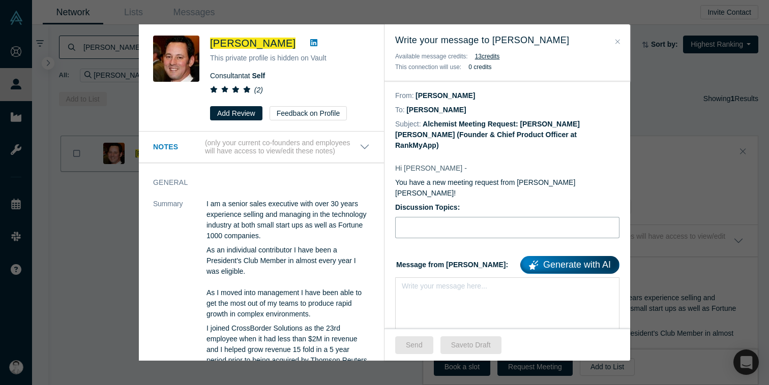
click at [427, 217] on input "Discussion Topics:" at bounding box center [507, 227] width 224 height 21
click at [417, 284] on div "rdw-editor" at bounding box center [507, 289] width 198 height 11
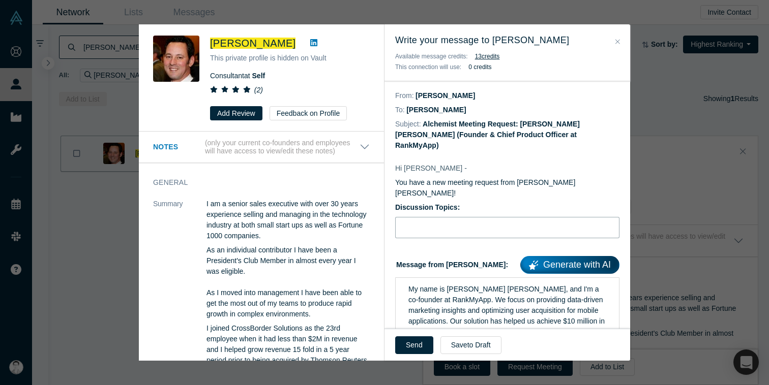
click at [428, 217] on input "Discussion Topics:" at bounding box center [507, 227] width 224 height 21
paste input "new product launch, customer discovery and go to market strategy"
type input "new product launch, customer discovery and go to market strategy"
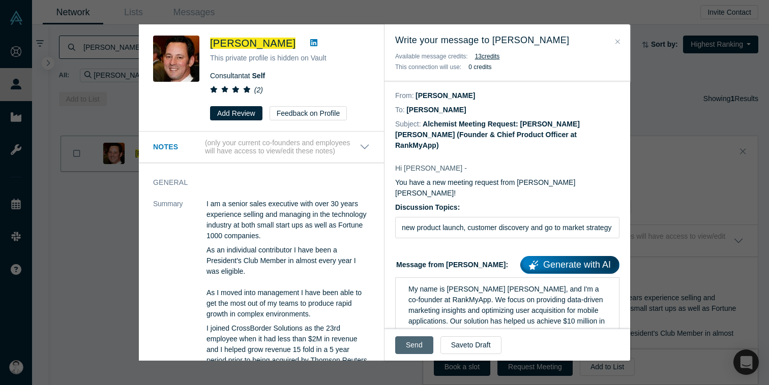
click at [417, 347] on button "Send" at bounding box center [414, 346] width 38 height 18
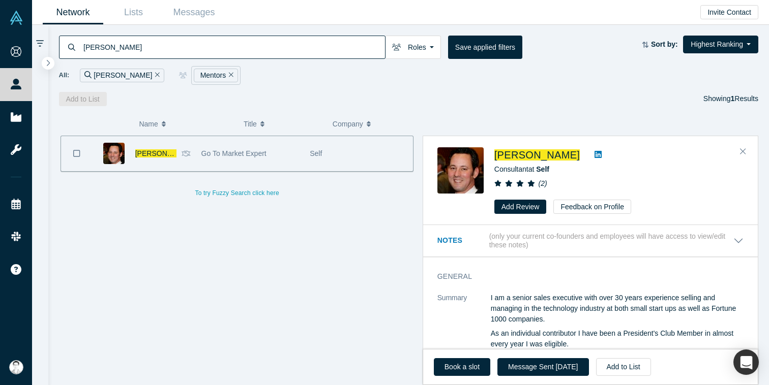
click at [232, 49] on input "Fred Fried" at bounding box center [233, 47] width 303 height 24
paste input "Matt Cameron"
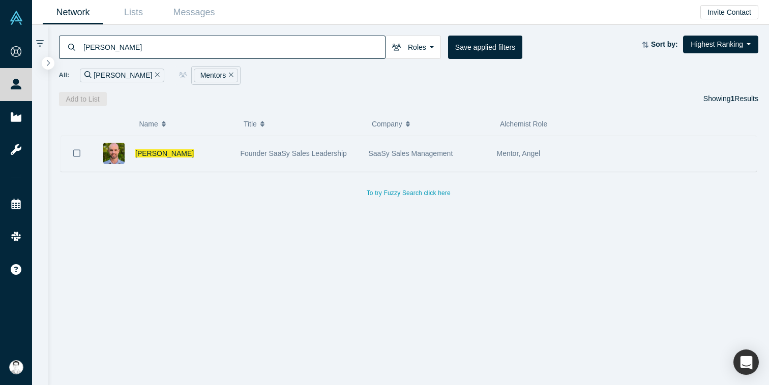
type input "Matt Cameron"
click at [223, 156] on div "Matt Cameron" at bounding box center [182, 153] width 95 height 35
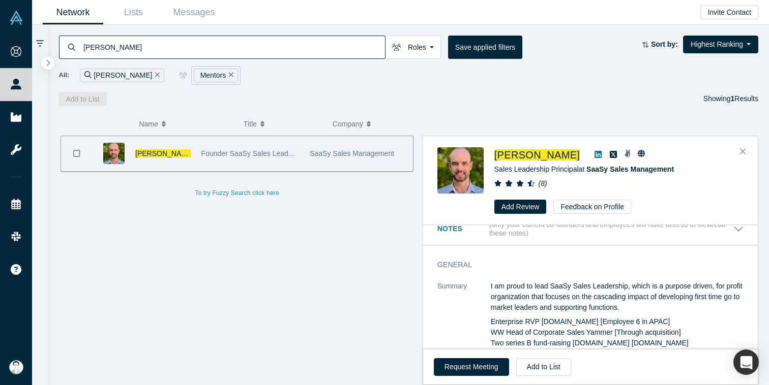
scroll to position [12, 0]
click at [478, 367] on button "Request Meeting" at bounding box center [471, 367] width 75 height 18
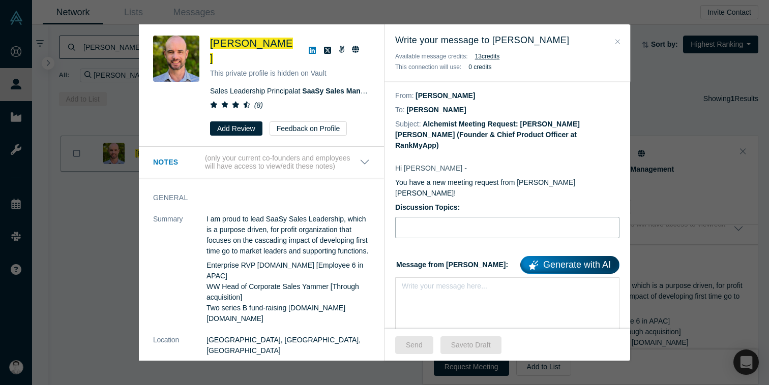
click at [419, 217] on input "Discussion Topics:" at bounding box center [507, 227] width 224 height 21
paste input "new product launch, customer discovery and go to market strategy"
type input "new product launch, customer discovery and go to market strategy"
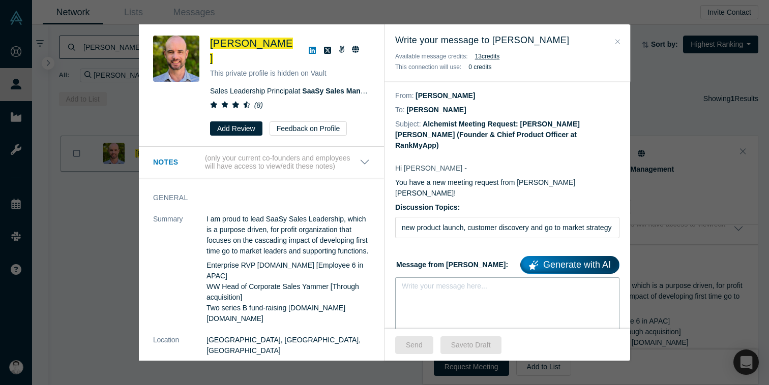
click at [454, 281] on div "rdw-editor" at bounding box center [507, 289] width 210 height 17
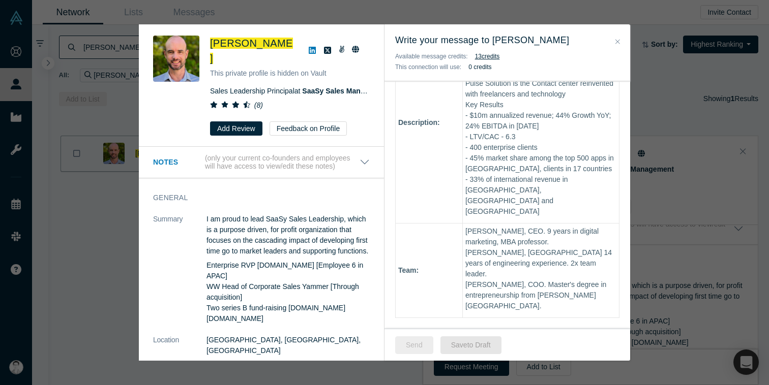
scroll to position [603, 0]
click at [413, 345] on button "Send" at bounding box center [414, 346] width 38 height 18
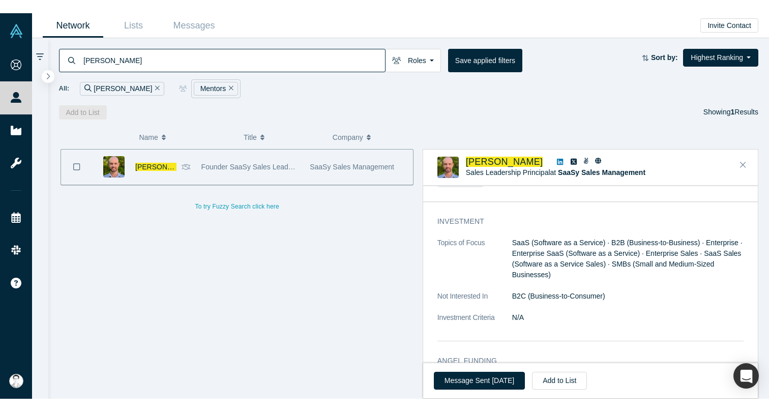
scroll to position [485, 0]
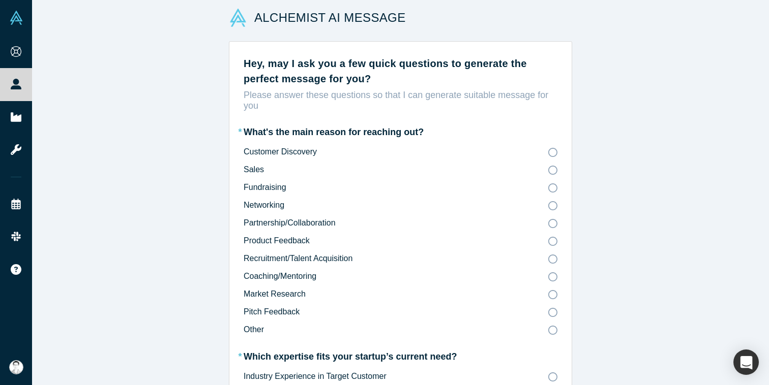
scroll to position [7, 0]
click at [299, 96] on p "Please answer these questions so that I can generate suitable message for you" at bounding box center [401, 99] width 314 height 21
click at [299, 101] on p "Please answer these questions so that I can generate suitable message for you" at bounding box center [401, 99] width 314 height 21
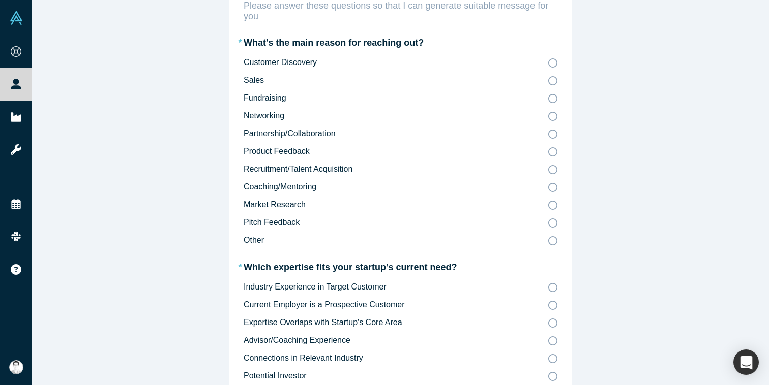
scroll to position [96, 0]
click at [553, 80] on icon at bounding box center [552, 80] width 9 height 9
click at [0, 0] on input "Sales" at bounding box center [0, 0] width 0 height 0
click at [554, 62] on icon at bounding box center [552, 62] width 9 height 9
click at [0, 0] on input "Customer Discovery" at bounding box center [0, 0] width 0 height 0
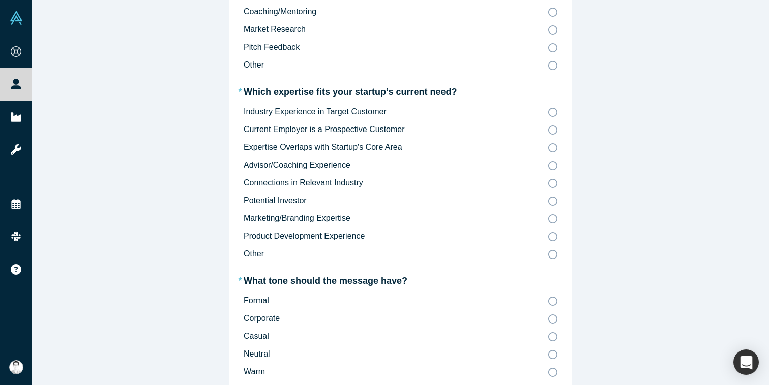
scroll to position [275, 0]
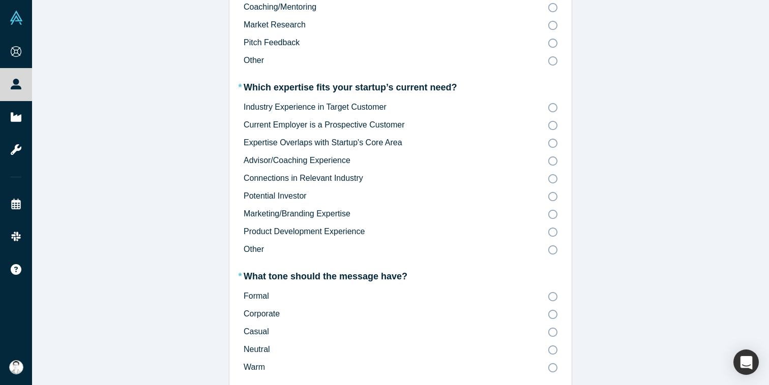
click at [553, 106] on icon at bounding box center [552, 107] width 9 height 9
click at [0, 0] on input "Industry Experience in Target Customer" at bounding box center [0, 0] width 0 height 0
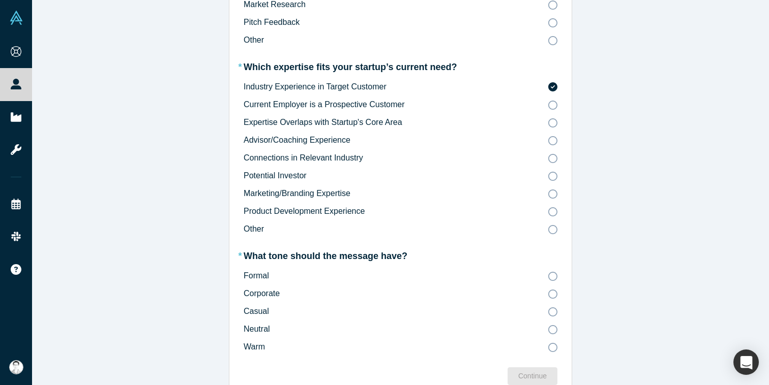
scroll to position [317, 0]
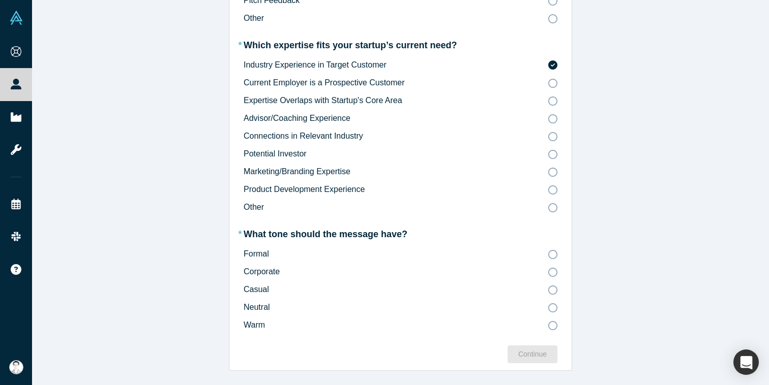
click at [552, 253] on icon at bounding box center [552, 254] width 9 height 9
click at [0, 0] on input "Formal" at bounding box center [0, 0] width 0 height 0
click at [554, 288] on icon at bounding box center [552, 290] width 9 height 9
click at [0, 0] on input "Casual" at bounding box center [0, 0] width 0 height 0
click at [546, 350] on div "Continue" at bounding box center [532, 354] width 28 height 11
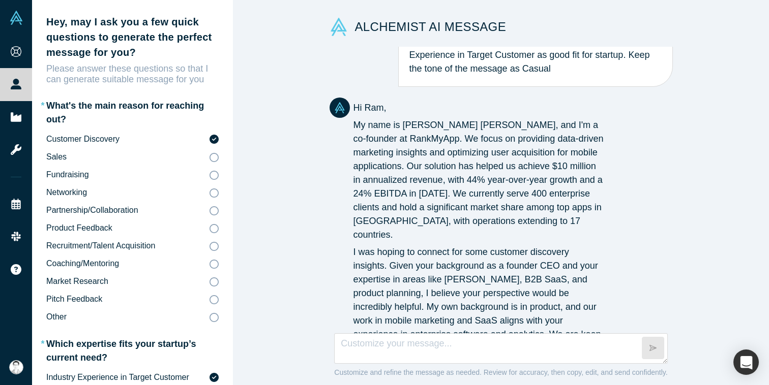
scroll to position [40, 0]
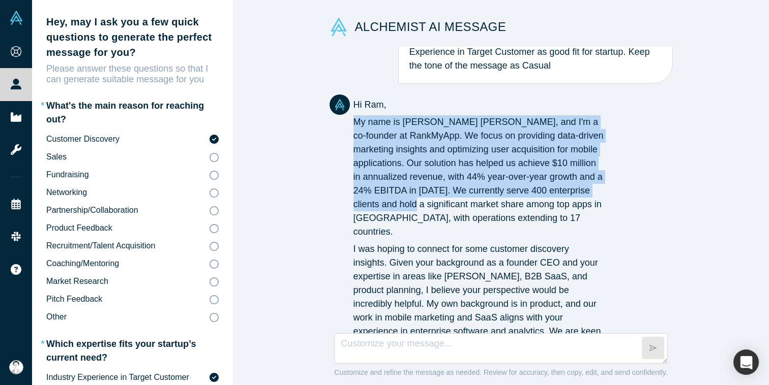
drag, startPoint x: 353, startPoint y: 120, endPoint x: 441, endPoint y: 198, distance: 117.8
click at [441, 198] on p "My name is [PERSON_NAME] [PERSON_NAME], and I'm a co-founder at RankMyApp. We f…" at bounding box center [478, 177] width 251 height 124
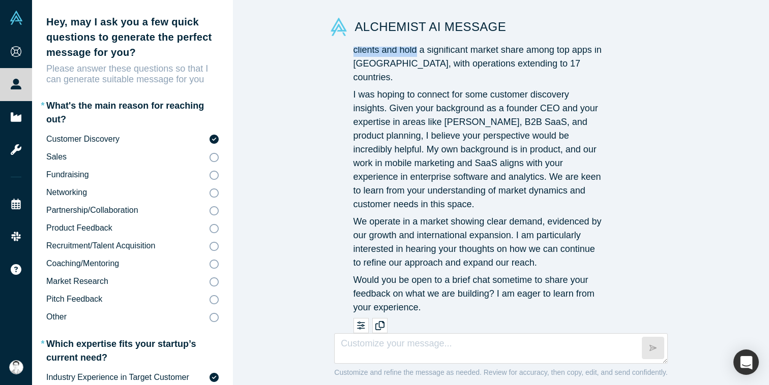
scroll to position [195, 0]
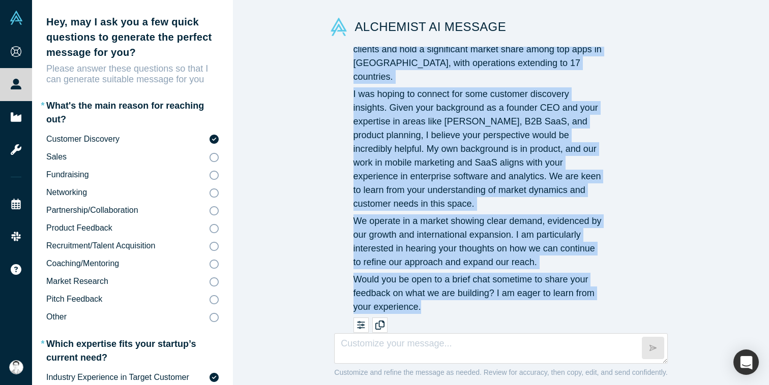
click at [433, 299] on p "Would you be open to a brief chat sometime to share your feedback on what we ar…" at bounding box center [478, 293] width 251 height 41
copy div "My name is [PERSON_NAME] [PERSON_NAME], and I'm a co-founder at RankMyApp. We f…"
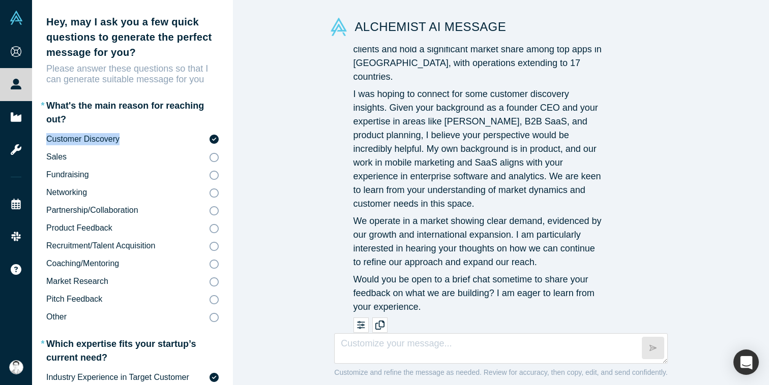
drag, startPoint x: 149, startPoint y: 139, endPoint x: 45, endPoint y: 139, distance: 104.2
click at [45, 139] on div "Hey, may I ask you a few quick questions to generate the perfect message for yo…" at bounding box center [132, 341] width 201 height 683
copy span "Customer Discovery"
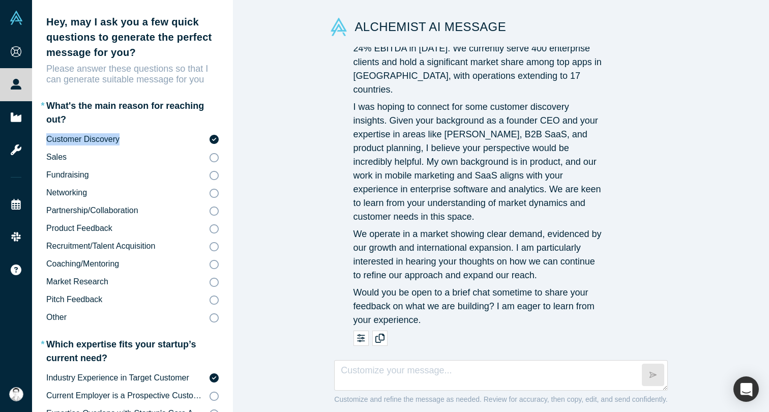
scroll to position [169, 0]
